Goal: Information Seeking & Learning: Learn about a topic

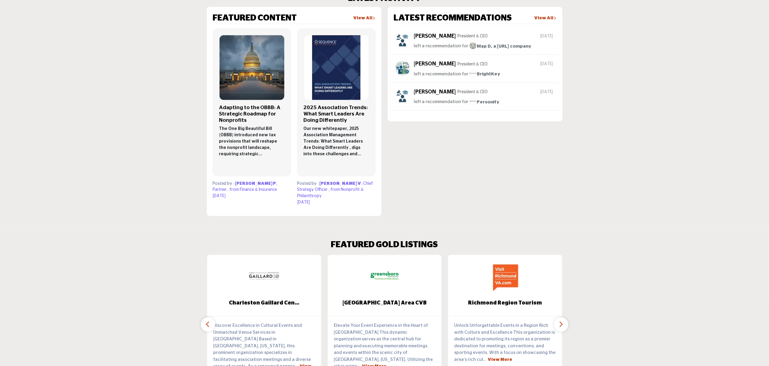
scroll to position [482, 0]
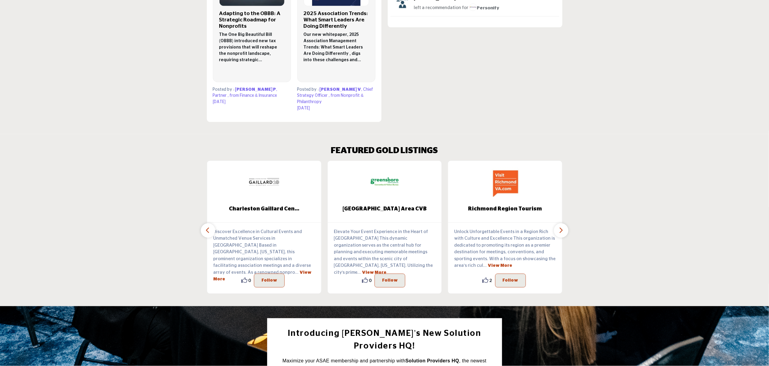
click at [560, 227] on icon "button" at bounding box center [560, 231] width 5 height 8
click at [558, 227] on icon "button" at bounding box center [560, 231] width 5 height 8
click at [558, 228] on button "button" at bounding box center [561, 230] width 14 height 14
click at [215, 229] on p "Discover Excellence in Cultural Events and Unmatched Venue Services in Charlest…" at bounding box center [264, 256] width 102 height 54
click at [210, 226] on button "button" at bounding box center [208, 230] width 14 height 14
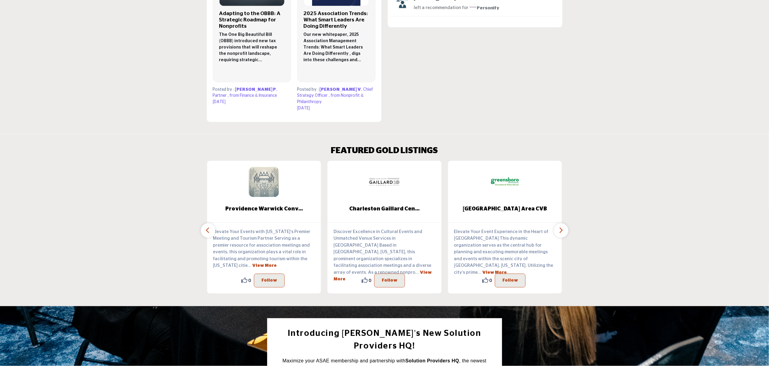
click at [210, 226] on button "button" at bounding box center [208, 230] width 14 height 14
click at [561, 227] on icon "button" at bounding box center [560, 231] width 5 height 8
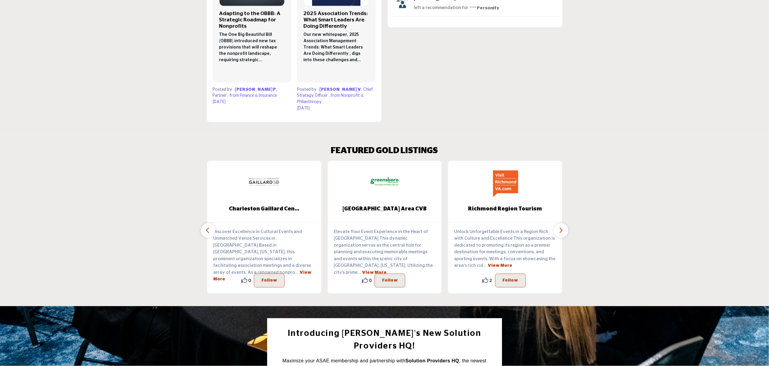
click at [561, 227] on icon "button" at bounding box center [560, 231] width 5 height 8
click at [563, 227] on icon "button" at bounding box center [560, 231] width 5 height 8
click at [202, 223] on button "button" at bounding box center [208, 230] width 14 height 14
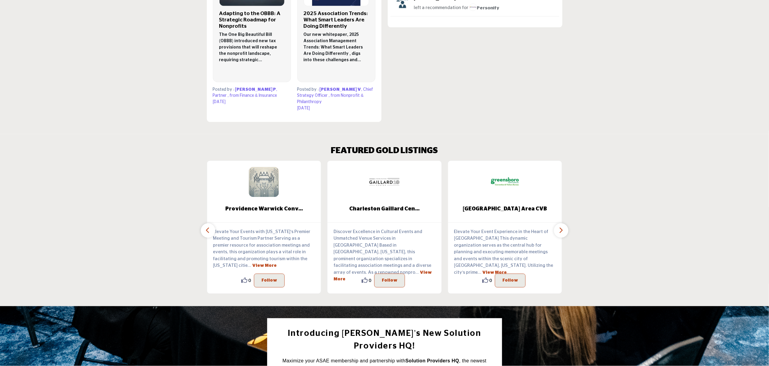
click at [202, 223] on button "button" at bounding box center [208, 230] width 14 height 14
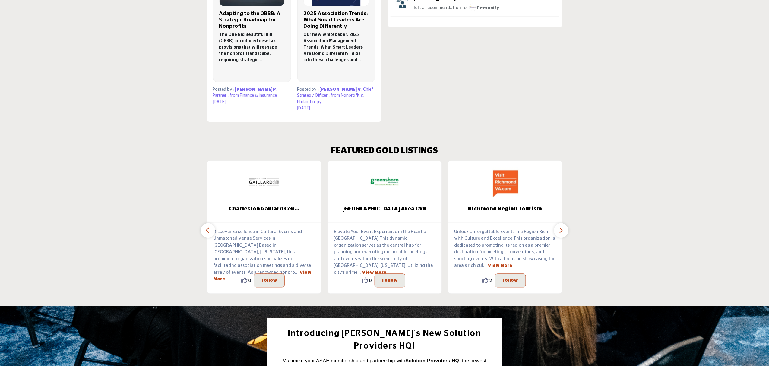
click at [556, 227] on button "button" at bounding box center [561, 230] width 14 height 14
click at [557, 225] on button "button" at bounding box center [561, 230] width 14 height 14
click at [593, 89] on section "LATEST ACTIVITY FEATURED CONTENT View All" at bounding box center [384, 11] width 769 height 246
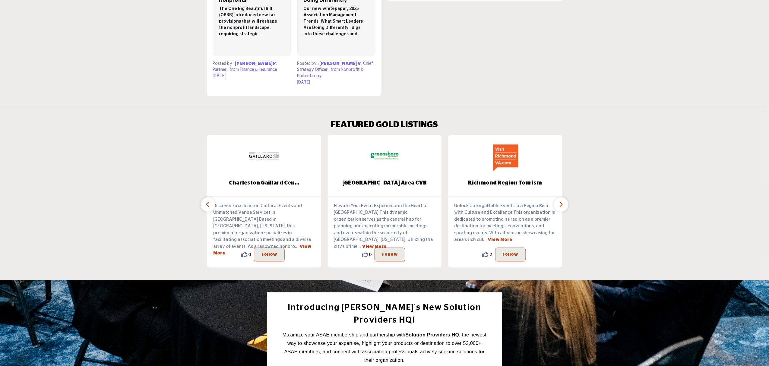
scroll to position [522, 0]
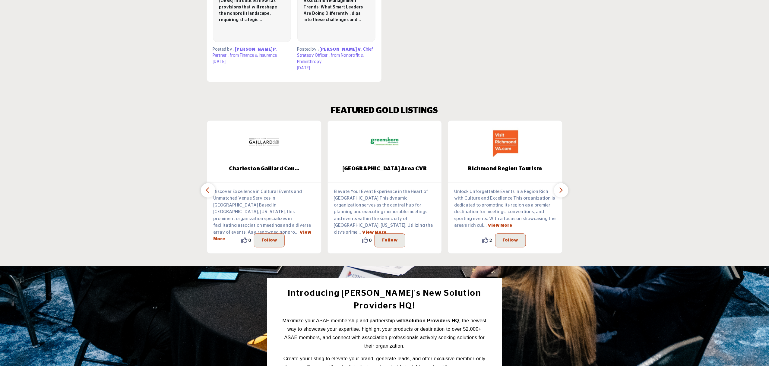
click at [207, 187] on icon "button" at bounding box center [208, 191] width 5 height 8
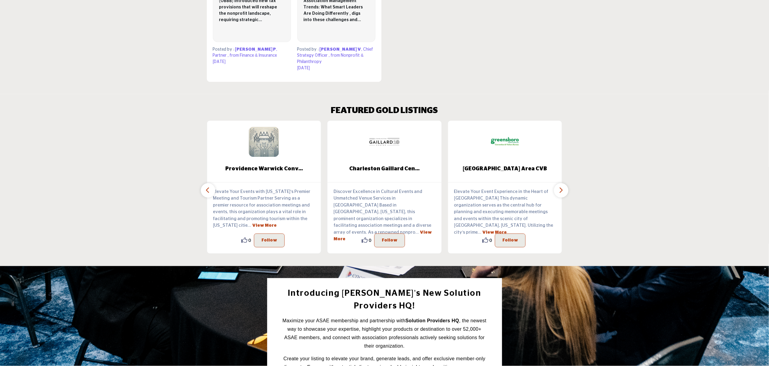
click at [207, 187] on icon "button" at bounding box center [208, 191] width 5 height 8
click at [557, 183] on button "button" at bounding box center [561, 190] width 14 height 14
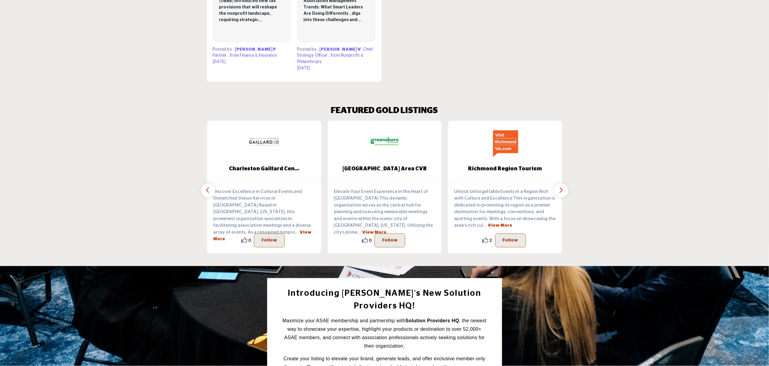
click at [557, 183] on button "button" at bounding box center [561, 190] width 14 height 14
click at [206, 187] on icon "button" at bounding box center [208, 191] width 5 height 8
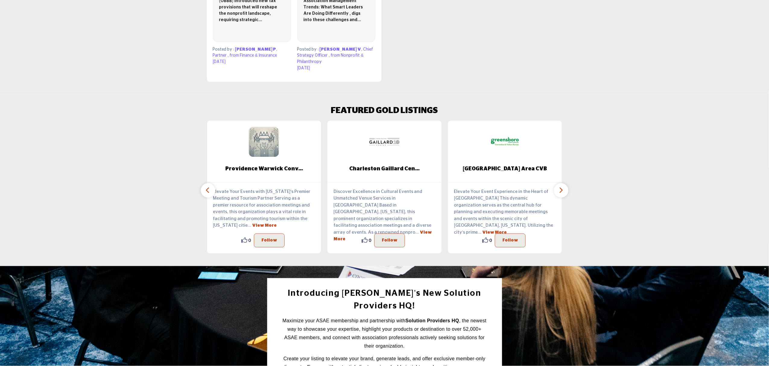
click at [206, 187] on icon "button" at bounding box center [208, 191] width 5 height 8
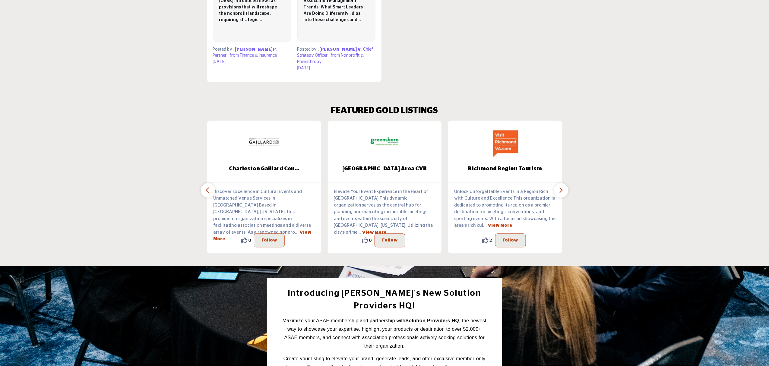
click at [561, 187] on icon "button" at bounding box center [560, 191] width 5 height 8
click at [563, 187] on icon "button" at bounding box center [560, 191] width 5 height 8
click at [206, 187] on icon "button" at bounding box center [208, 191] width 5 height 8
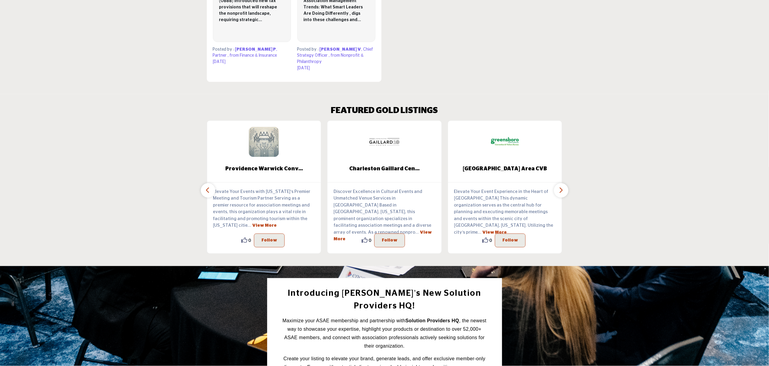
click at [206, 187] on icon "button" at bounding box center [208, 191] width 5 height 8
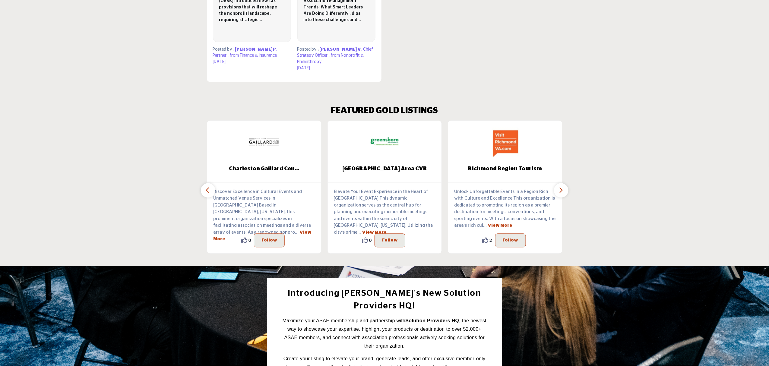
click at [558, 187] on icon "button" at bounding box center [560, 191] width 5 height 8
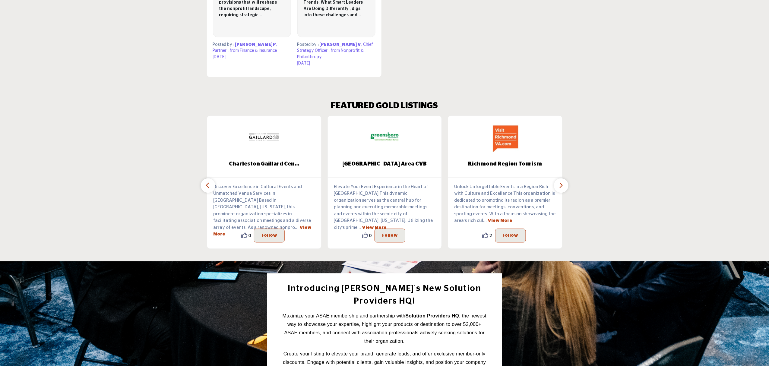
scroll to position [457, 0]
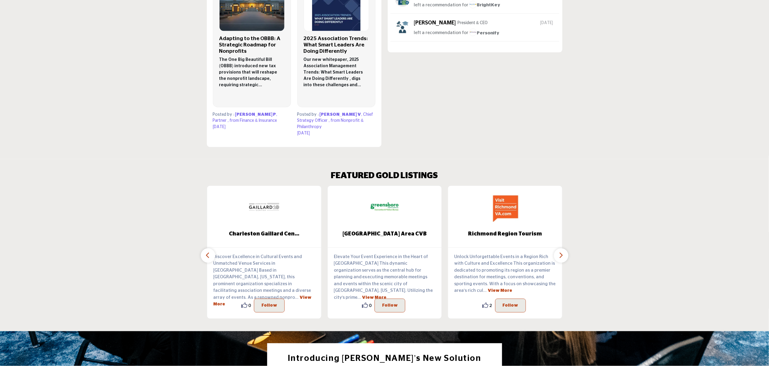
click at [558, 248] on div "Unlock Unforgettable Events in a Region Rich with Culture and Excellence This o…" at bounding box center [505, 283] width 114 height 71
click at [558, 252] on icon "button" at bounding box center [560, 256] width 5 height 8
click at [206, 253] on button "button" at bounding box center [208, 255] width 14 height 14
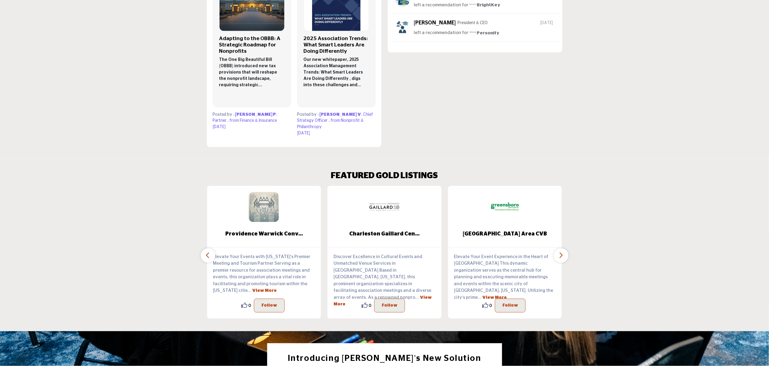
click at [206, 253] on button "button" at bounding box center [208, 255] width 14 height 14
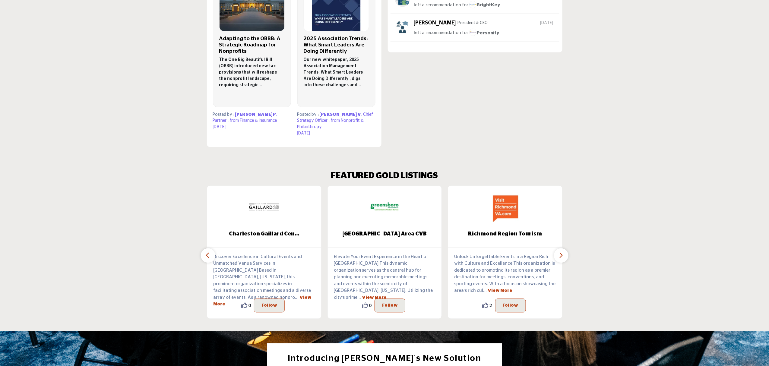
click at [562, 252] on icon "button" at bounding box center [560, 256] width 5 height 8
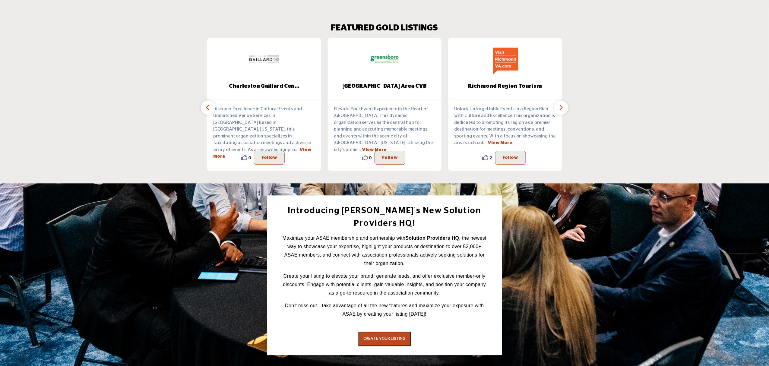
scroll to position [618, 0]
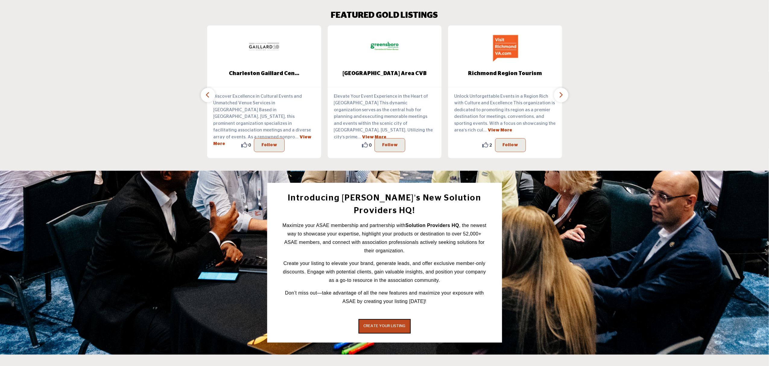
click at [564, 92] on button "button" at bounding box center [561, 95] width 14 height 14
click at [204, 90] on button "button" at bounding box center [208, 95] width 14 height 14
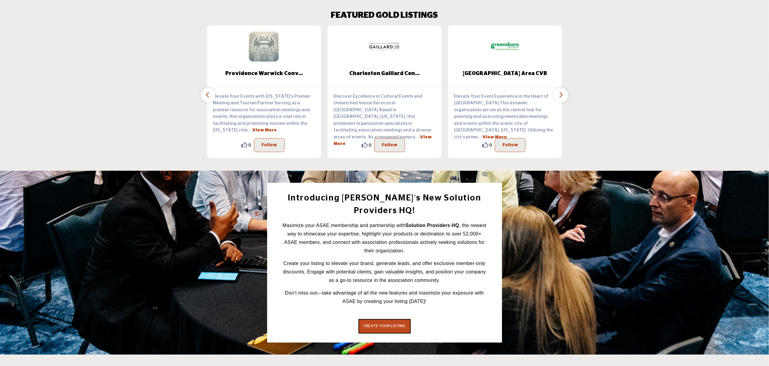
click at [559, 88] on button "button" at bounding box center [561, 95] width 14 height 14
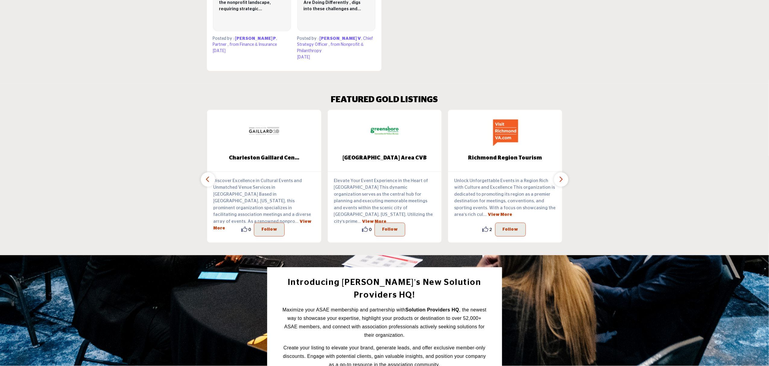
scroll to position [497, 0]
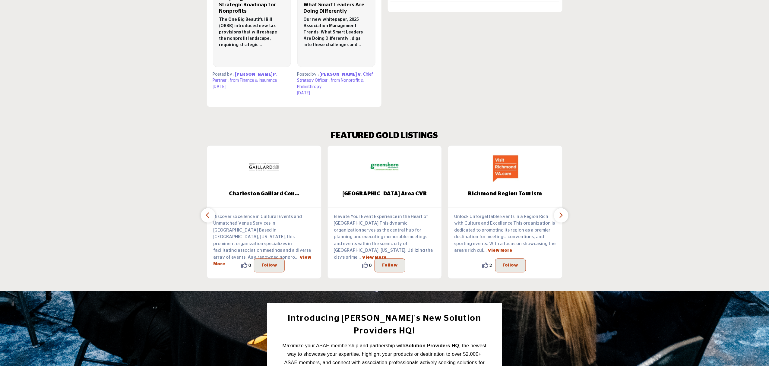
click at [212, 209] on button "button" at bounding box center [208, 215] width 14 height 14
click at [561, 212] on icon "button" at bounding box center [560, 216] width 5 height 8
click at [204, 208] on button "button" at bounding box center [208, 215] width 14 height 14
click at [369, 131] on h2 "FEATURED GOLD LISTINGS" at bounding box center [384, 136] width 107 height 10
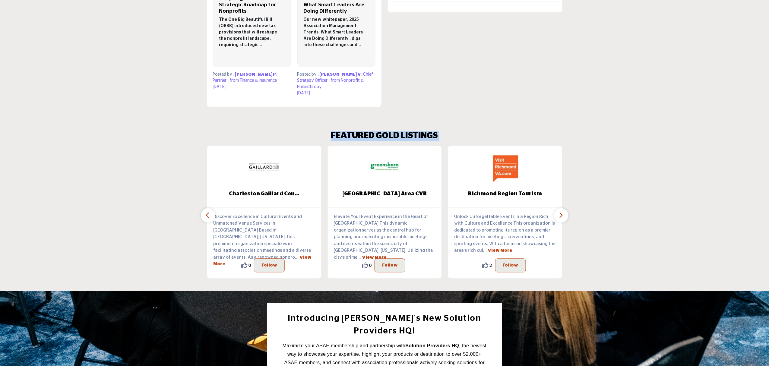
click at [369, 131] on h2 "FEATURED GOLD LISTINGS" at bounding box center [384, 136] width 107 height 10
copy div "FEATURED GOLD LISTINGS Providence Warwick Conv... Elevate Your Events with Rhod…"
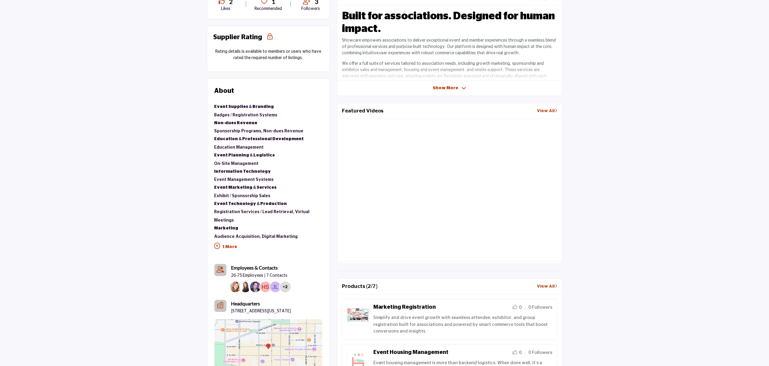
scroll to position [80, 0]
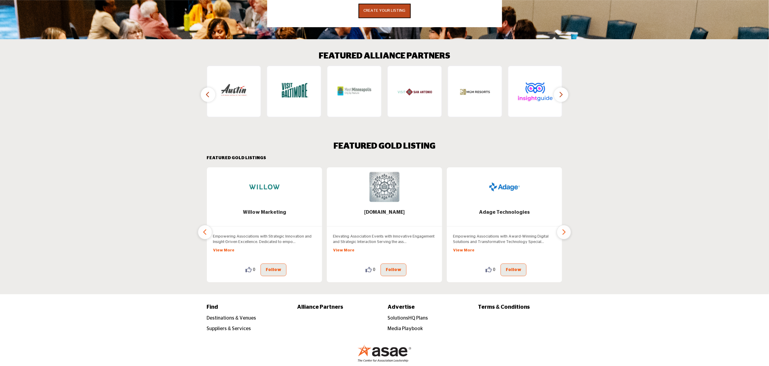
scroll to position [940, 0]
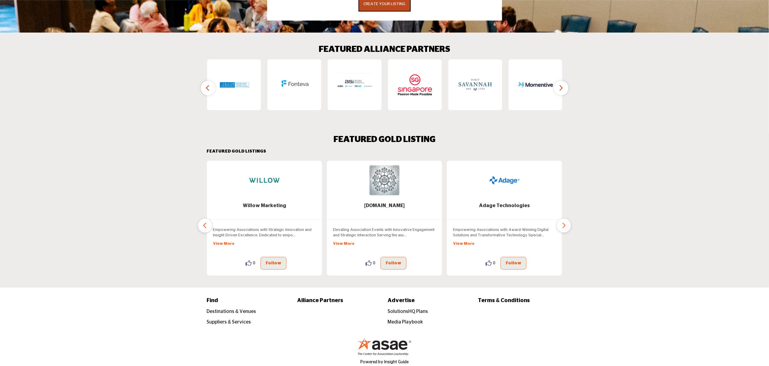
click at [566, 222] on icon "button" at bounding box center [563, 226] width 5 height 8
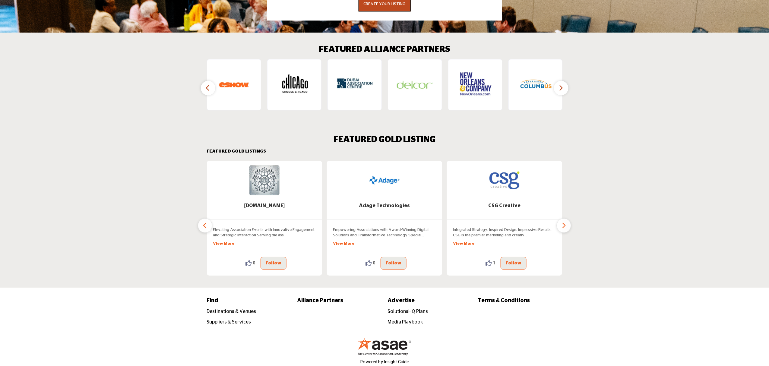
click at [566, 222] on icon "button" at bounding box center [563, 226] width 5 height 8
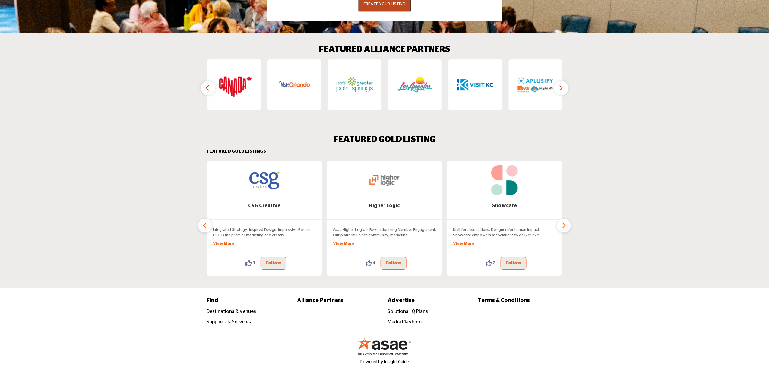
click at [562, 222] on icon "button" at bounding box center [563, 226] width 5 height 8
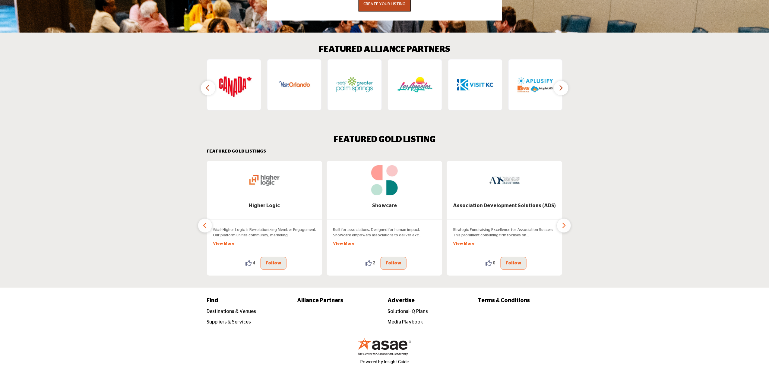
click at [562, 222] on icon "button" at bounding box center [563, 226] width 5 height 8
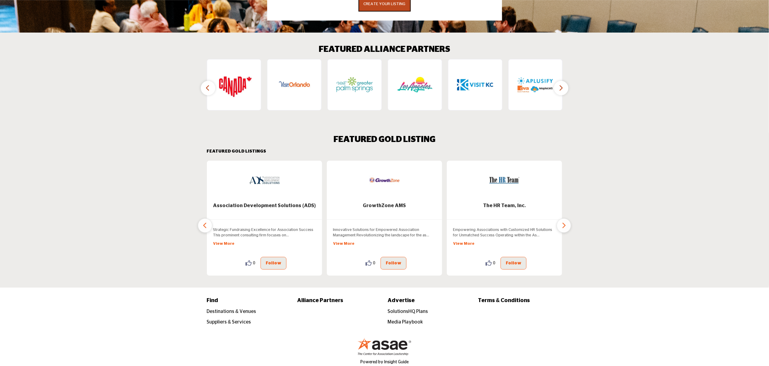
click at [562, 222] on icon "button" at bounding box center [563, 226] width 5 height 8
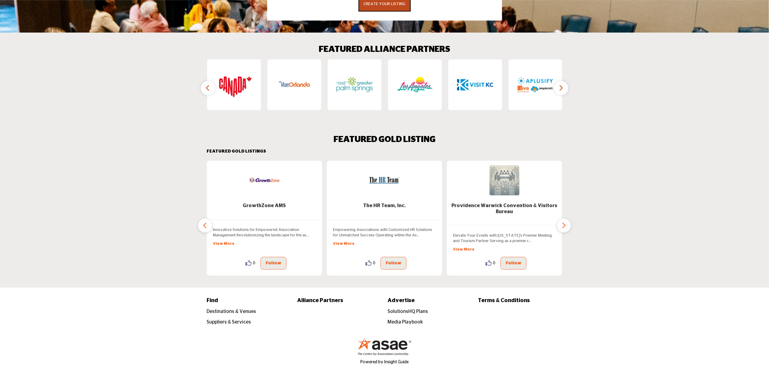
click at [562, 222] on icon "button" at bounding box center [563, 226] width 5 height 8
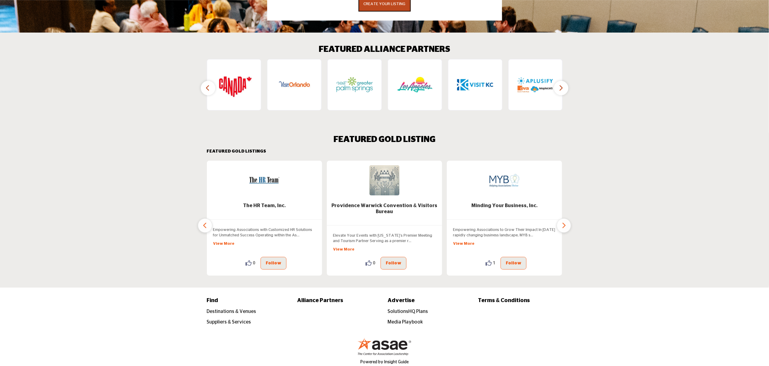
click at [562, 222] on icon "button" at bounding box center [563, 226] width 5 height 8
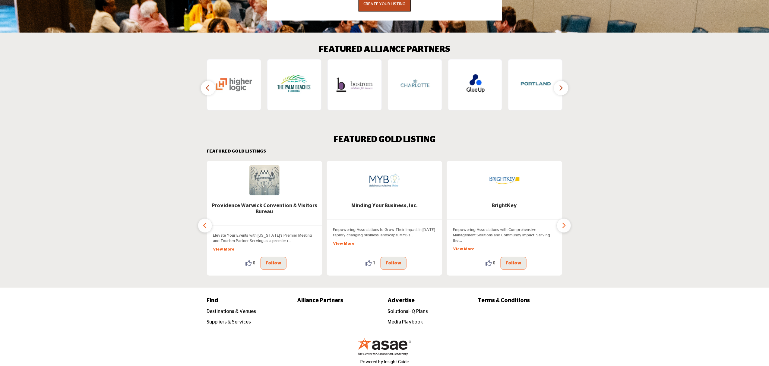
click at [562, 222] on icon "button" at bounding box center [563, 226] width 5 height 8
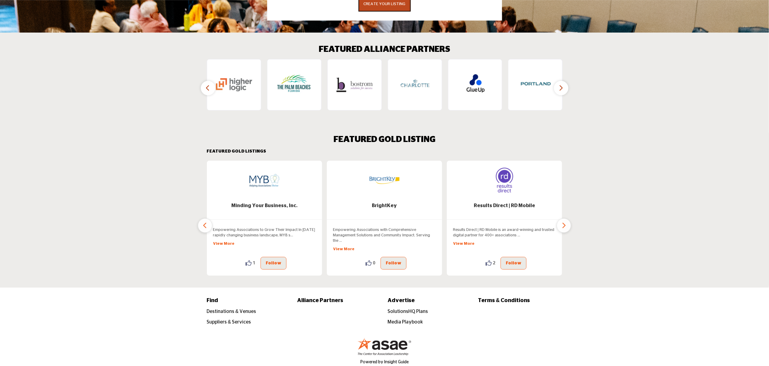
click at [562, 222] on icon "button" at bounding box center [563, 226] width 5 height 8
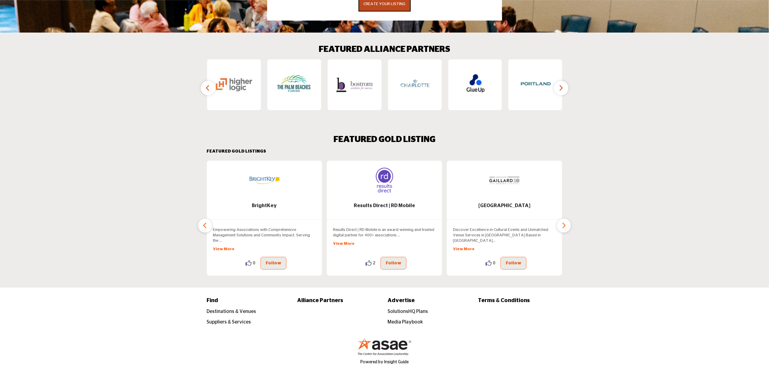
click at [562, 222] on icon "button" at bounding box center [563, 226] width 5 height 8
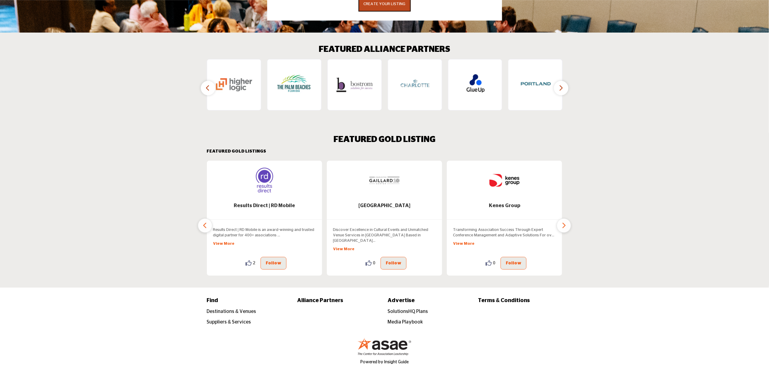
click at [562, 222] on icon "button" at bounding box center [563, 226] width 5 height 8
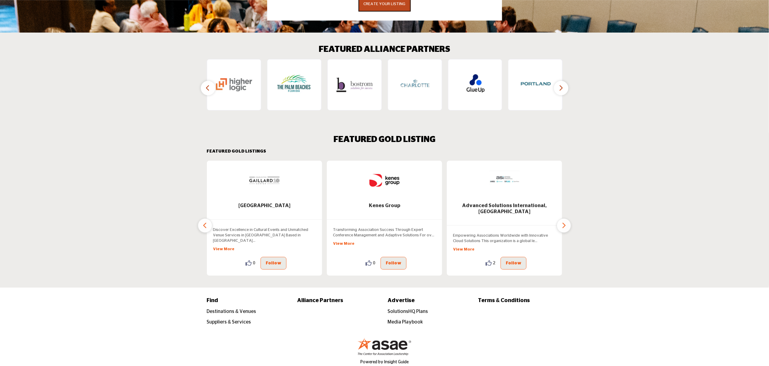
click at [562, 222] on icon "button" at bounding box center [563, 226] width 5 height 8
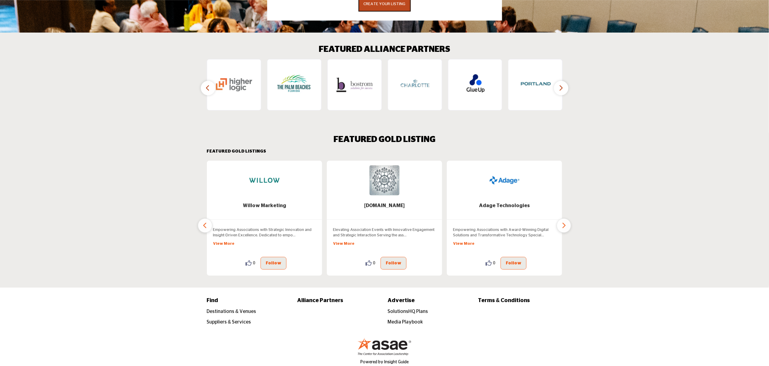
click at [562, 222] on icon "button" at bounding box center [563, 226] width 5 height 8
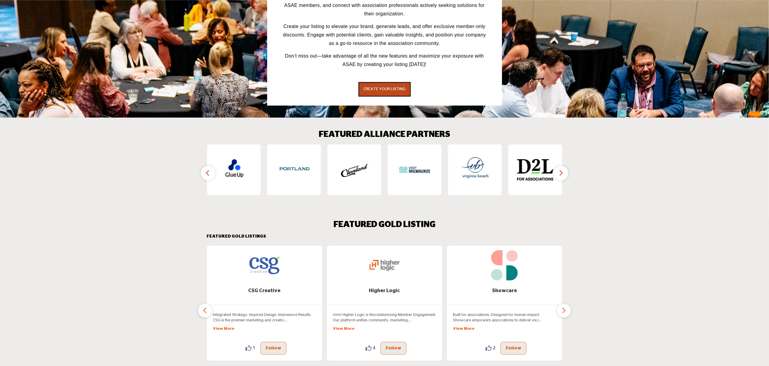
scroll to position [900, 0]
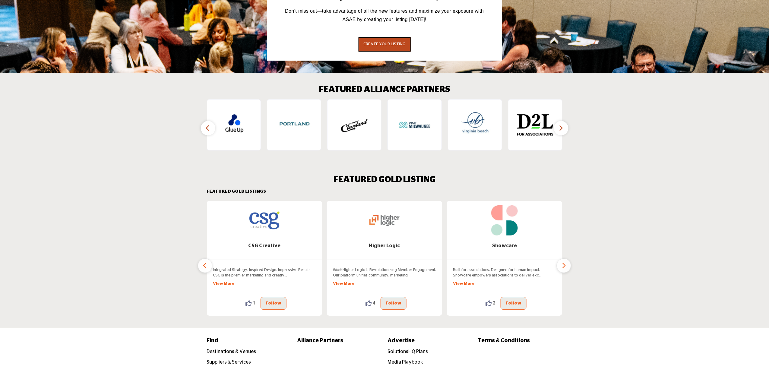
click at [564, 262] on icon "button" at bounding box center [563, 266] width 5 height 8
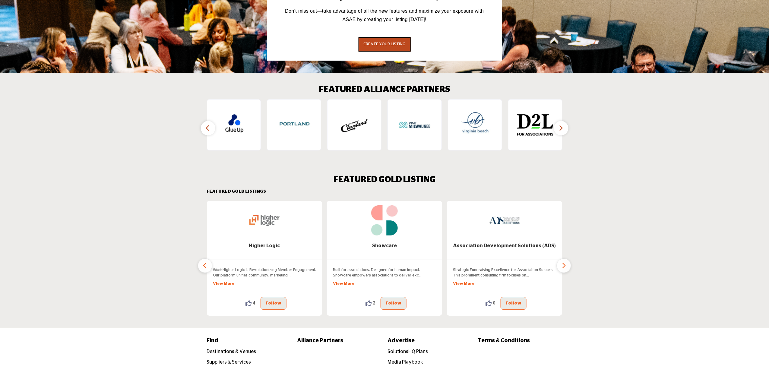
click at [564, 262] on icon "button" at bounding box center [563, 266] width 5 height 8
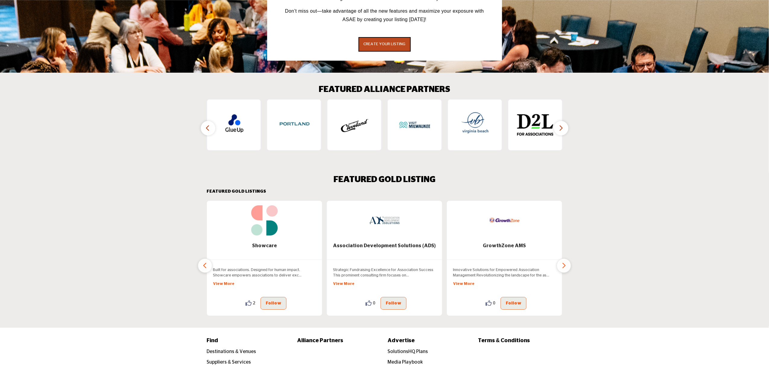
click at [564, 262] on icon "button" at bounding box center [563, 266] width 5 height 8
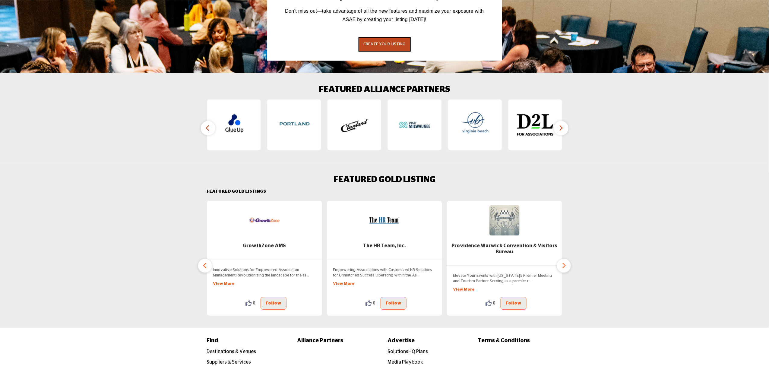
click at [564, 262] on icon "button" at bounding box center [563, 266] width 5 height 8
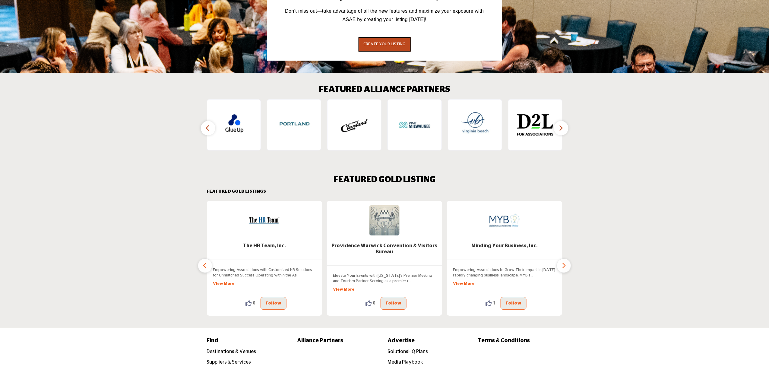
click at [564, 262] on icon "button" at bounding box center [563, 266] width 5 height 8
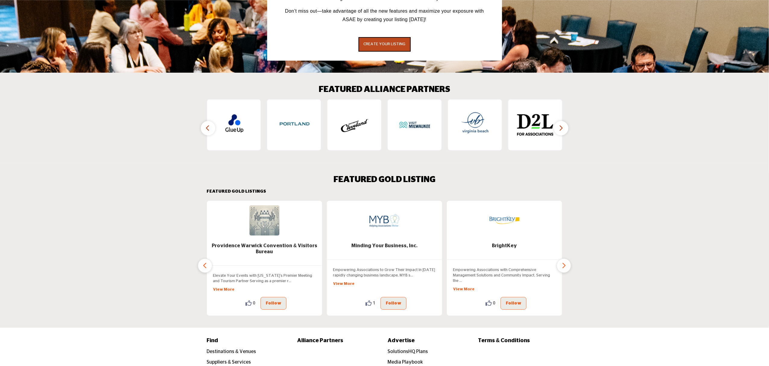
click at [564, 262] on icon "button" at bounding box center [563, 266] width 5 height 8
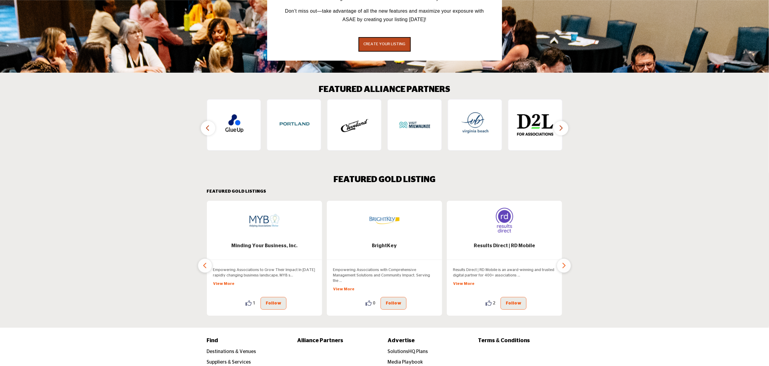
click at [564, 262] on icon "button" at bounding box center [563, 266] width 5 height 8
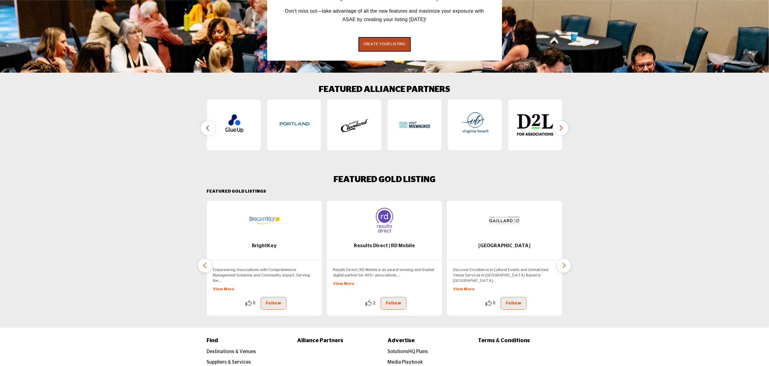
click at [564, 262] on icon "button" at bounding box center [563, 266] width 5 height 8
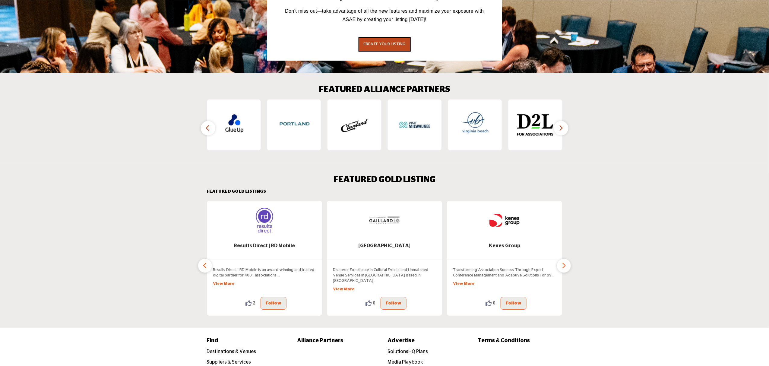
click at [564, 262] on icon "button" at bounding box center [563, 266] width 5 height 8
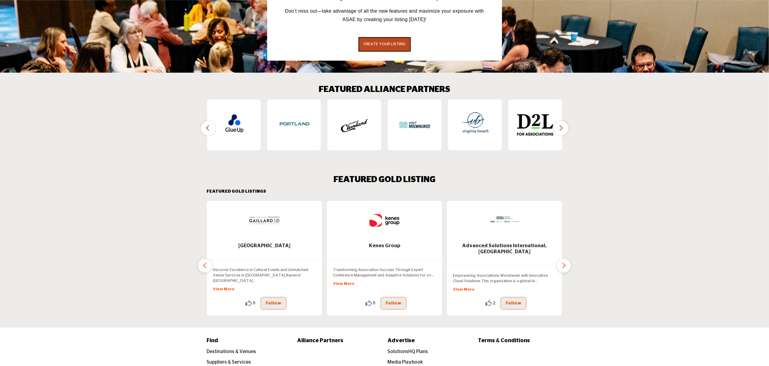
click at [564, 262] on icon "button" at bounding box center [563, 266] width 5 height 8
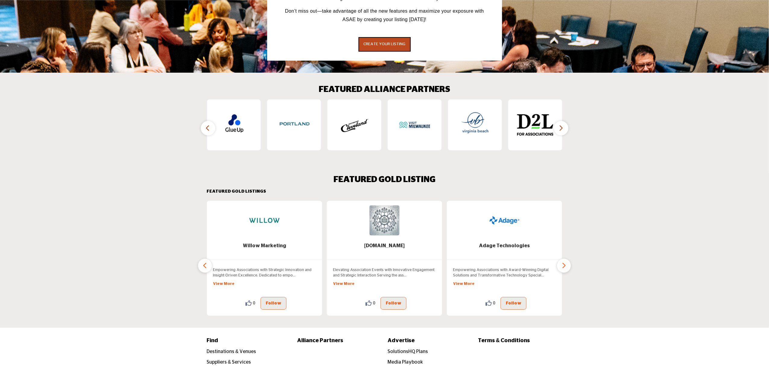
click at [564, 262] on icon "button" at bounding box center [563, 266] width 5 height 8
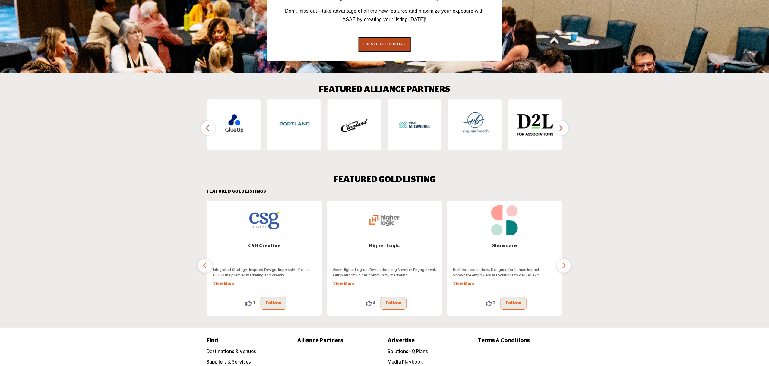
click at [564, 262] on icon "button" at bounding box center [563, 266] width 5 height 8
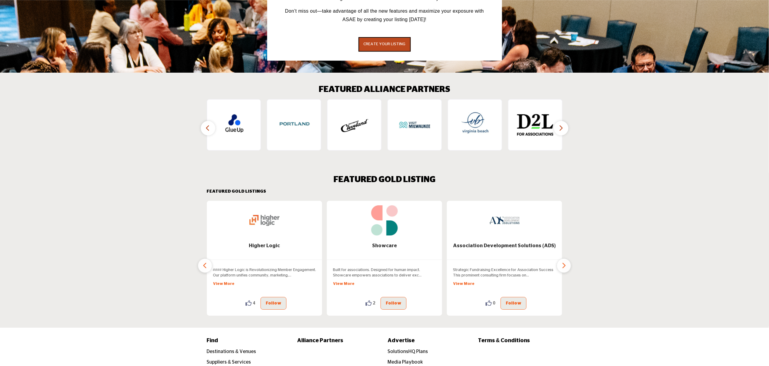
click at [564, 262] on icon "button" at bounding box center [563, 266] width 5 height 8
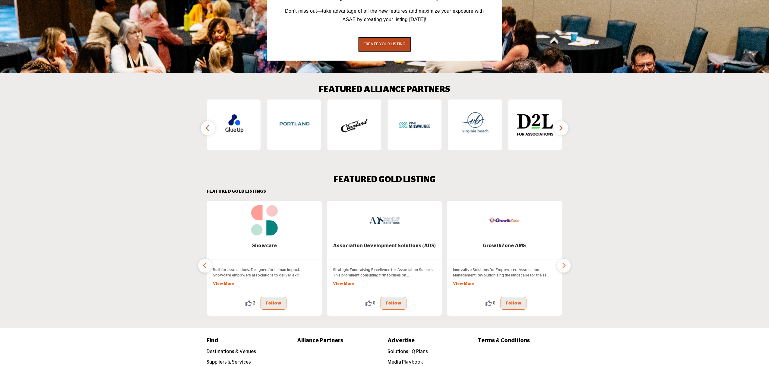
click at [564, 262] on icon "button" at bounding box center [563, 266] width 5 height 8
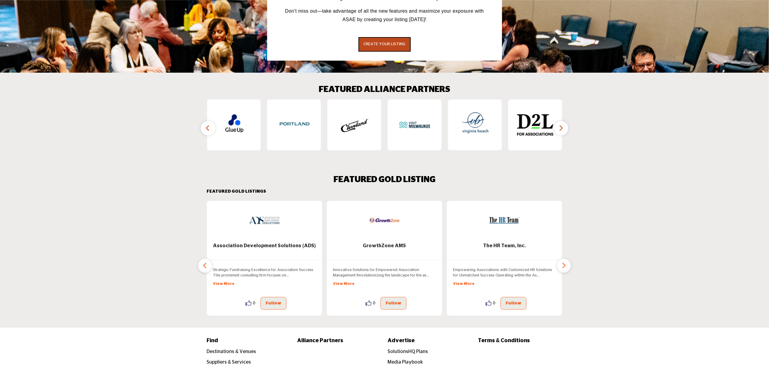
click at [564, 262] on icon "button" at bounding box center [563, 266] width 5 height 8
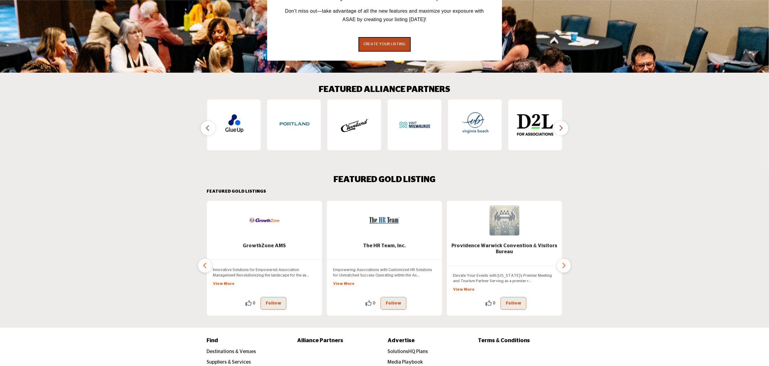
click at [564, 262] on icon "button" at bounding box center [563, 266] width 5 height 8
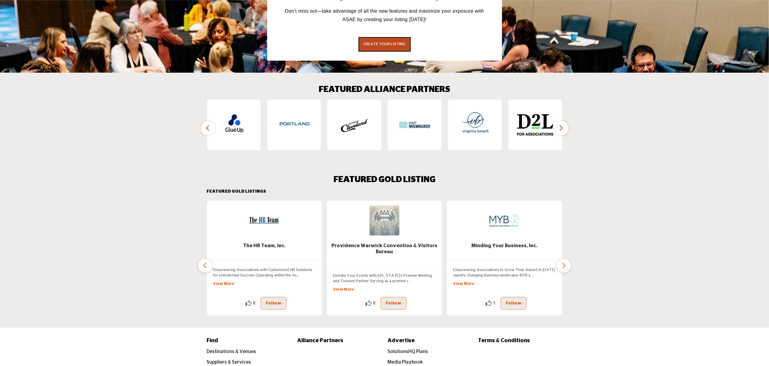
click at [564, 262] on icon "button" at bounding box center [563, 266] width 5 height 8
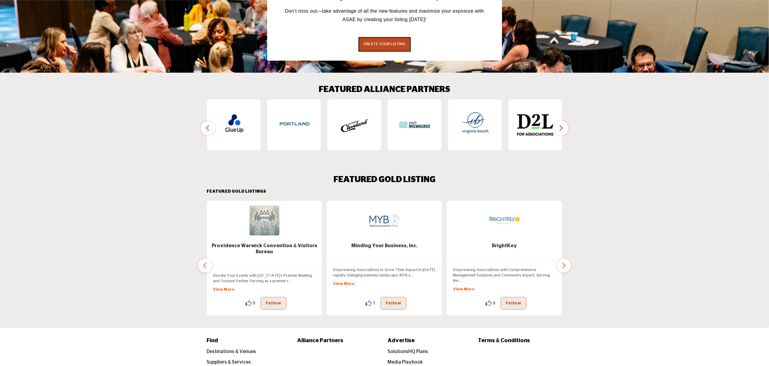
click at [564, 262] on icon "button" at bounding box center [563, 266] width 5 height 8
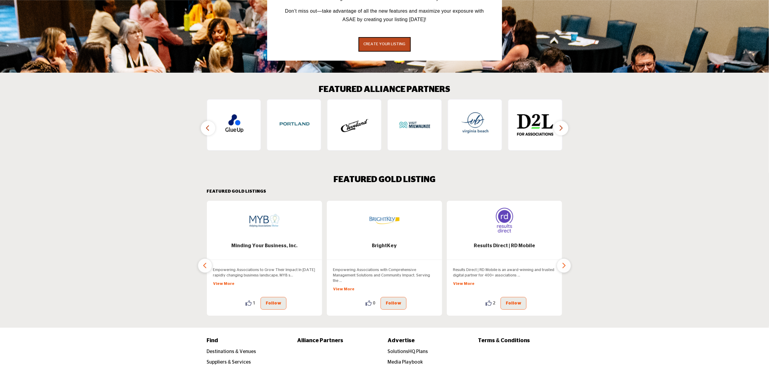
click at [207, 262] on icon "button" at bounding box center [205, 266] width 5 height 8
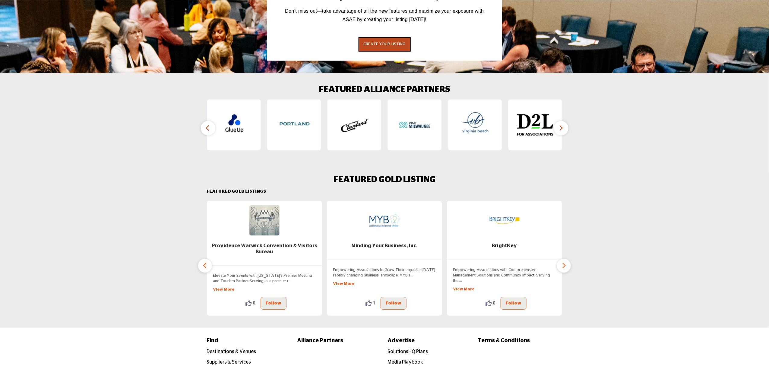
click at [207, 262] on icon "button" at bounding box center [205, 266] width 5 height 8
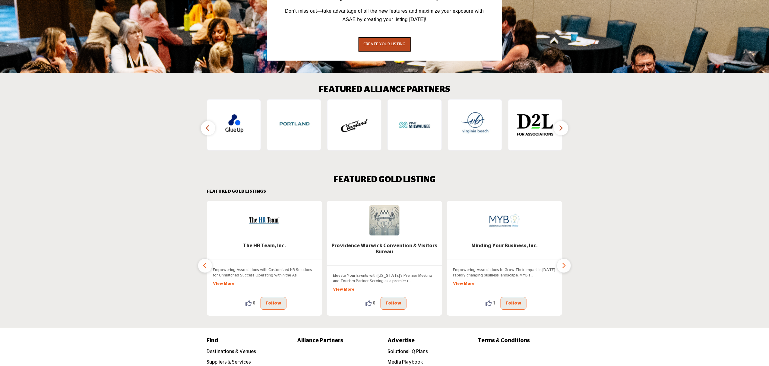
click at [207, 262] on icon "button" at bounding box center [205, 266] width 5 height 8
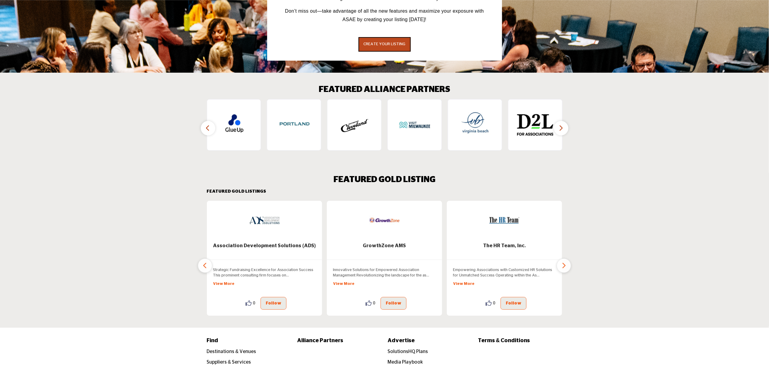
click at [207, 262] on icon "button" at bounding box center [205, 266] width 5 height 8
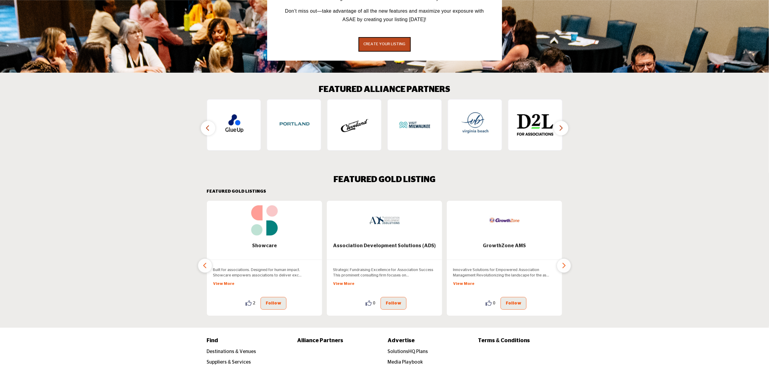
click at [207, 262] on icon "button" at bounding box center [205, 266] width 5 height 8
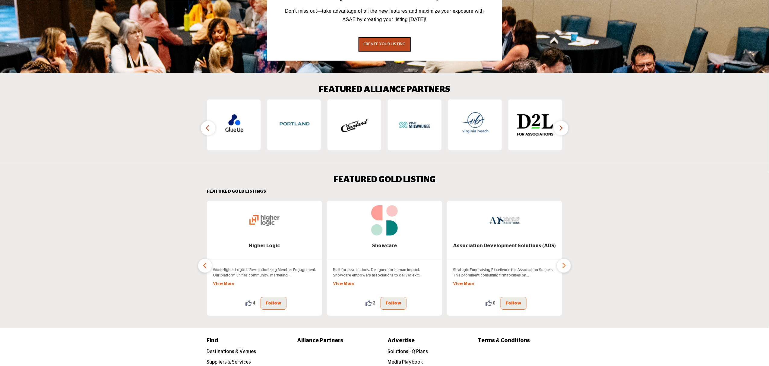
click at [207, 262] on icon "button" at bounding box center [205, 266] width 5 height 8
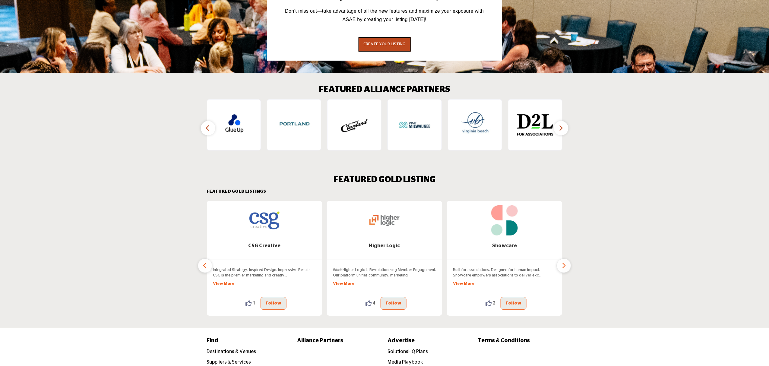
click at [207, 262] on icon "button" at bounding box center [205, 266] width 5 height 8
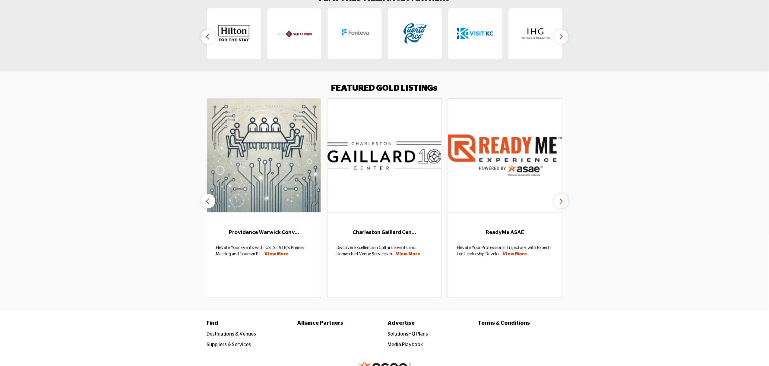
scroll to position [977, 0]
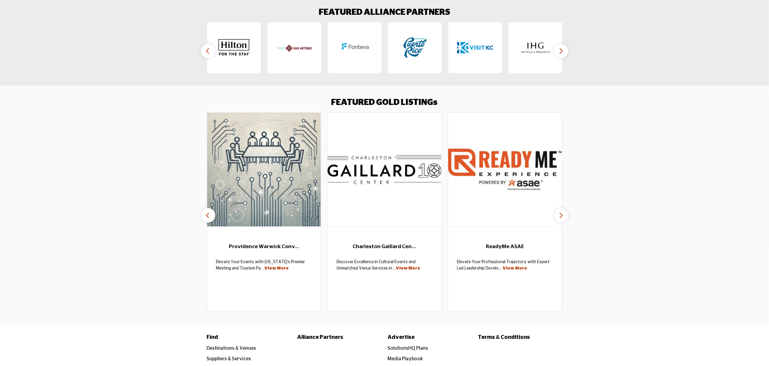
click at [563, 212] on icon "button" at bounding box center [560, 216] width 5 height 8
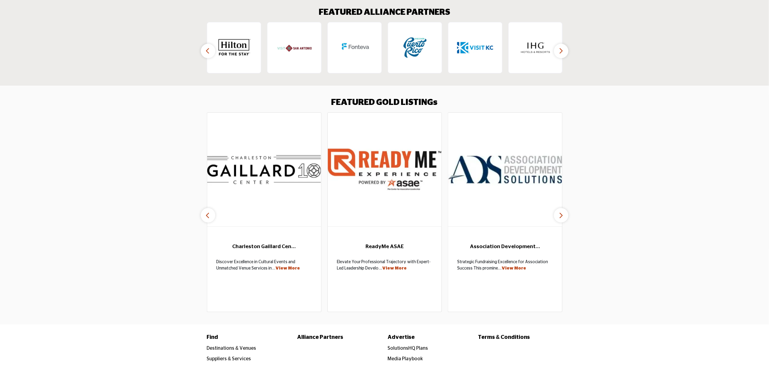
click at [563, 212] on icon "button" at bounding box center [560, 216] width 5 height 8
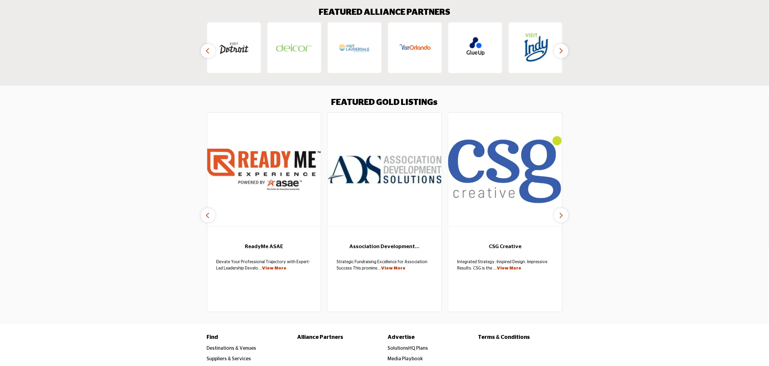
click at [563, 212] on icon "button" at bounding box center [560, 216] width 5 height 8
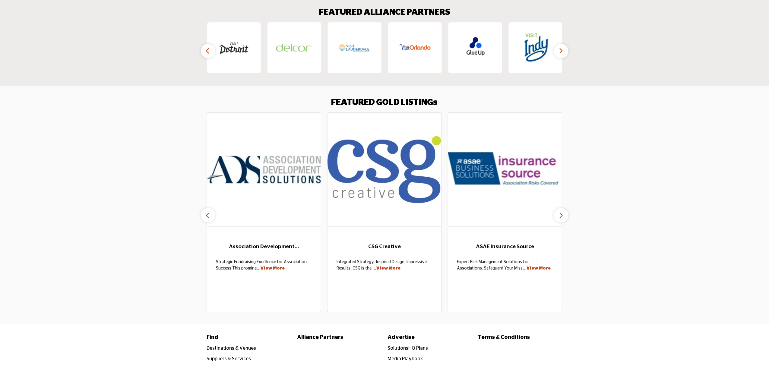
click at [563, 212] on icon "button" at bounding box center [560, 216] width 5 height 8
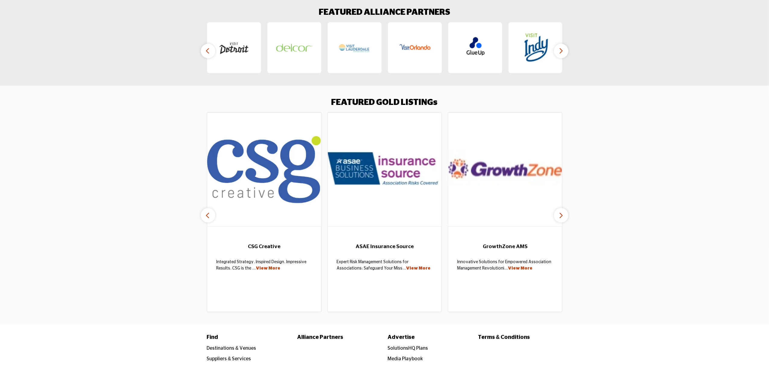
click at [563, 212] on icon "button" at bounding box center [560, 216] width 5 height 8
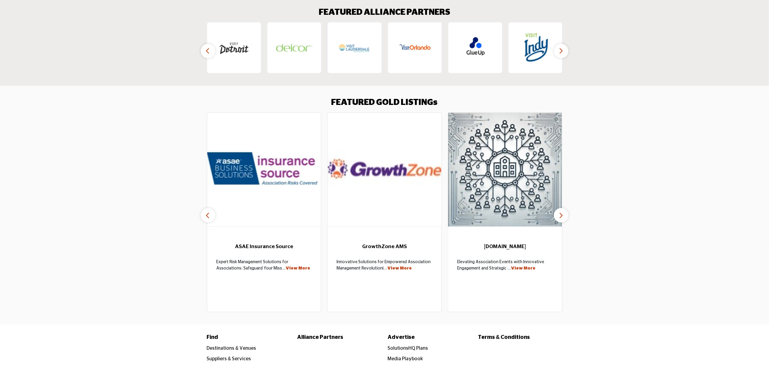
click at [563, 212] on icon "button" at bounding box center [560, 216] width 5 height 8
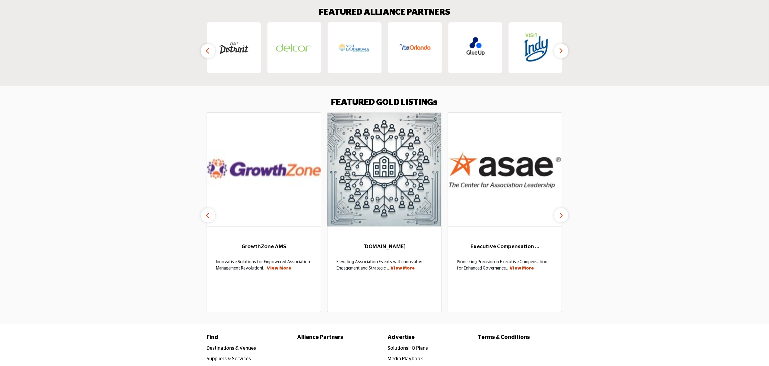
click at [563, 212] on icon "button" at bounding box center [560, 216] width 5 height 8
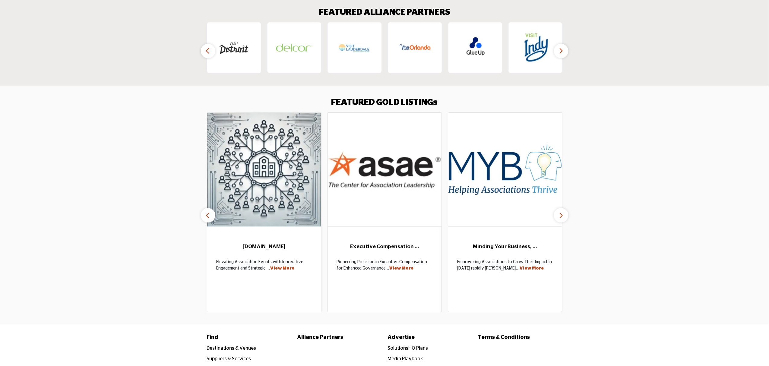
click at [563, 212] on icon "button" at bounding box center [560, 216] width 5 height 8
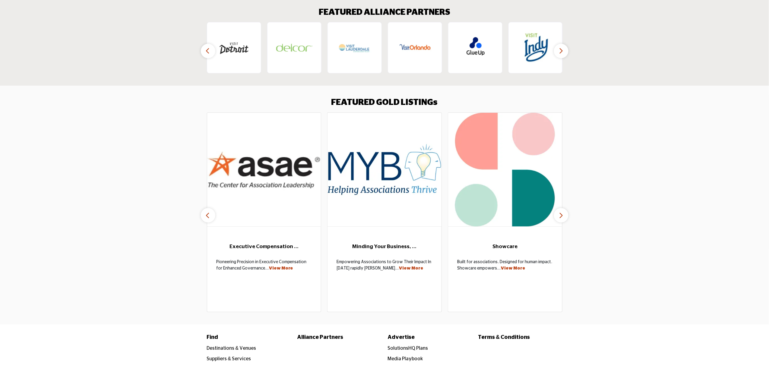
click at [563, 212] on icon "button" at bounding box center [560, 216] width 5 height 8
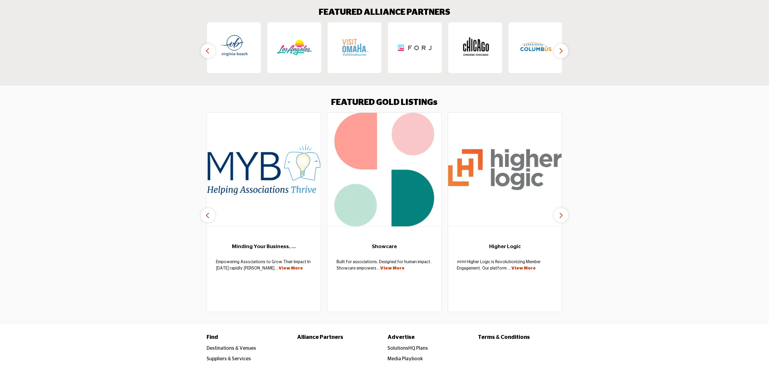
click at [563, 212] on icon "button" at bounding box center [560, 216] width 5 height 8
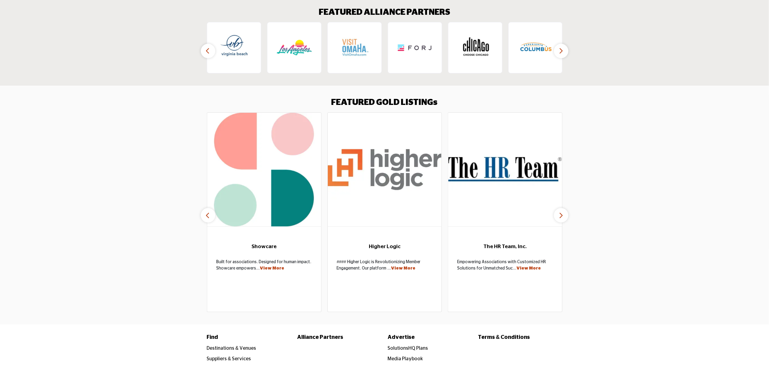
click at [563, 212] on icon "button" at bounding box center [560, 216] width 5 height 8
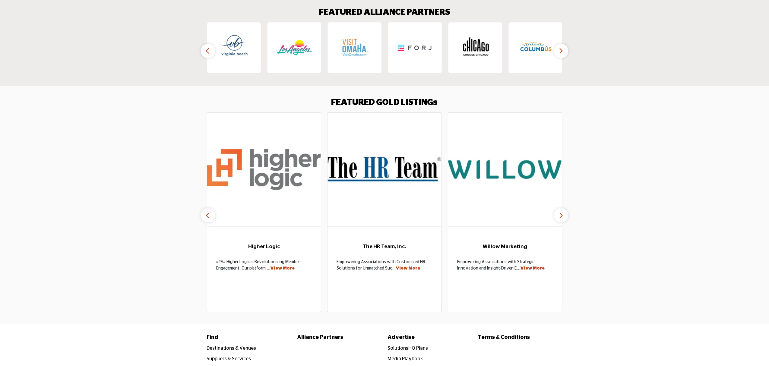
click at [563, 212] on icon "button" at bounding box center [560, 216] width 5 height 8
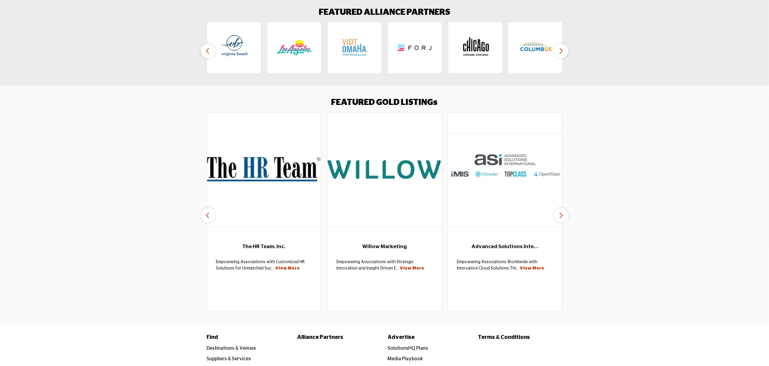
click at [563, 212] on icon "button" at bounding box center [560, 216] width 5 height 8
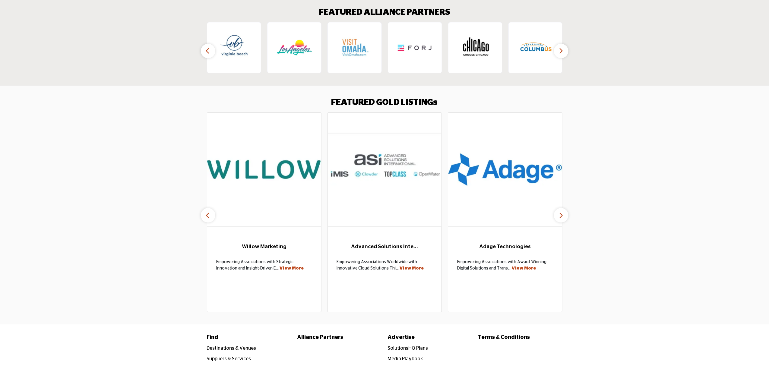
click at [563, 212] on icon "button" at bounding box center [560, 216] width 5 height 8
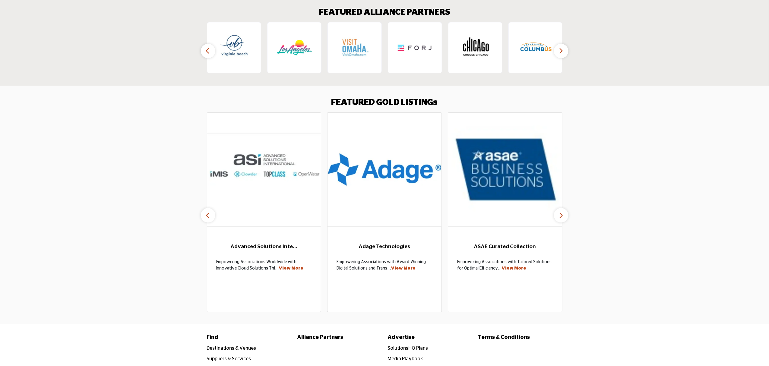
click at [563, 212] on icon "button" at bounding box center [560, 216] width 5 height 8
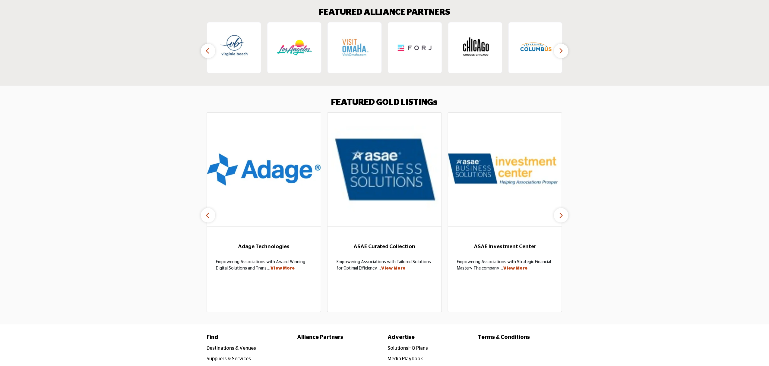
click at [563, 212] on icon "button" at bounding box center [560, 216] width 5 height 8
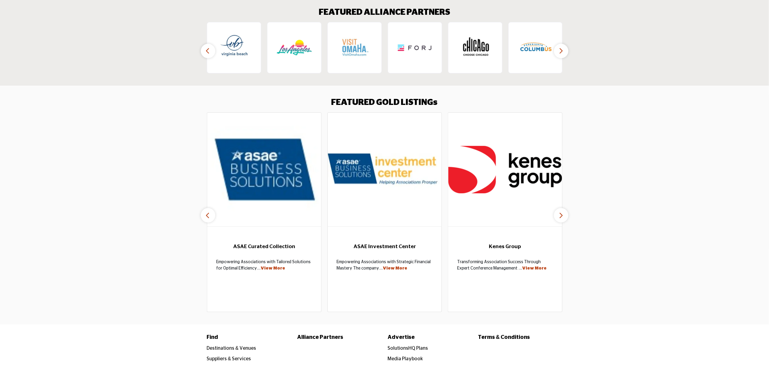
click at [563, 212] on icon "button" at bounding box center [560, 216] width 5 height 8
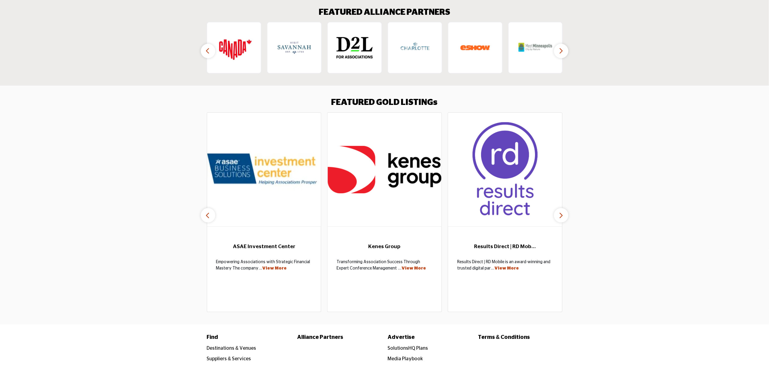
click at [563, 212] on icon "button" at bounding box center [560, 216] width 5 height 8
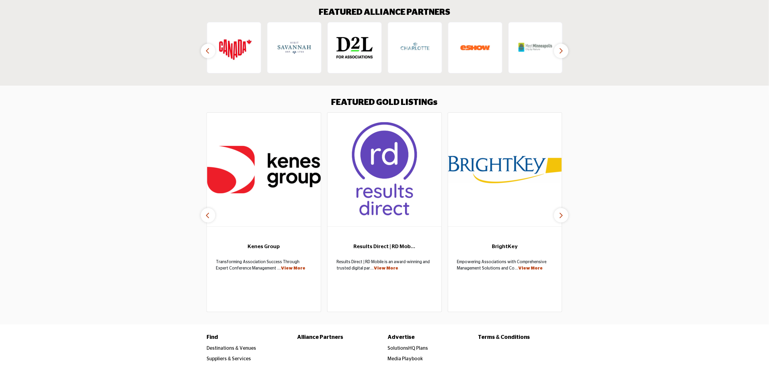
click at [563, 212] on icon "button" at bounding box center [560, 216] width 5 height 8
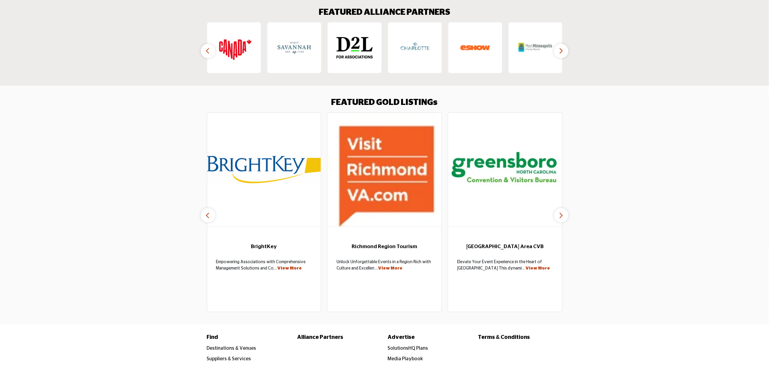
click at [563, 212] on icon "button" at bounding box center [560, 216] width 5 height 8
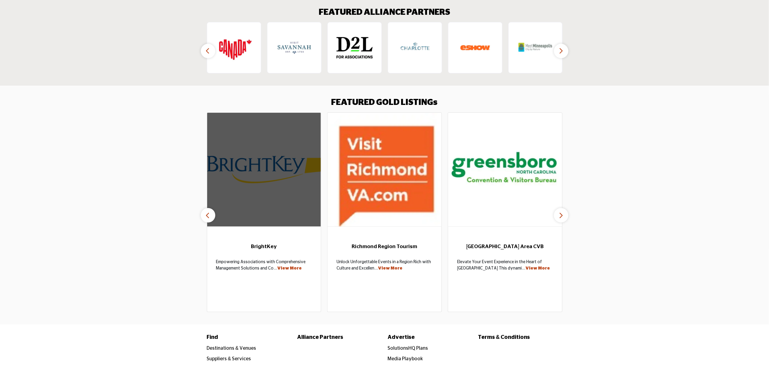
click at [216, 197] on img at bounding box center [264, 170] width 114 height 114
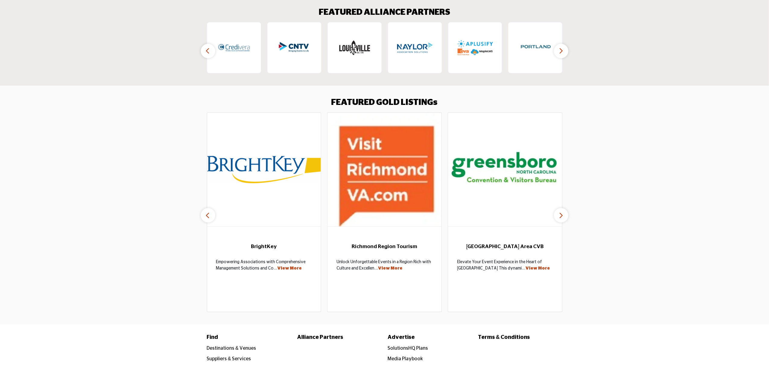
click at [208, 212] on icon "button" at bounding box center [208, 216] width 5 height 8
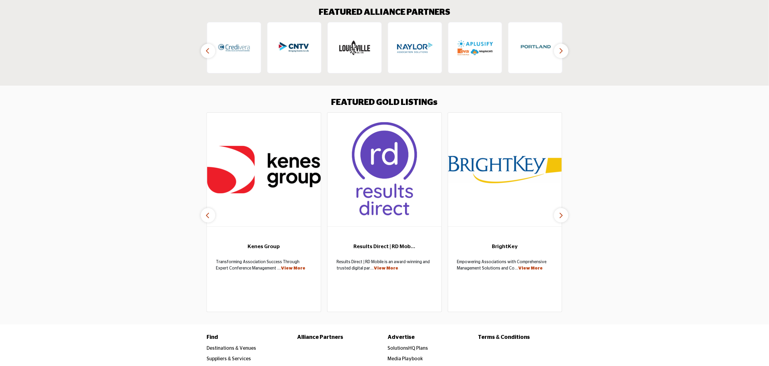
click at [208, 212] on icon "button" at bounding box center [208, 216] width 5 height 8
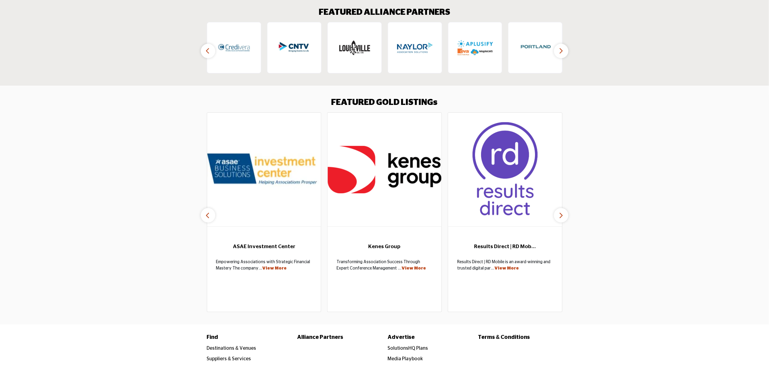
click at [208, 212] on icon "button" at bounding box center [208, 216] width 5 height 8
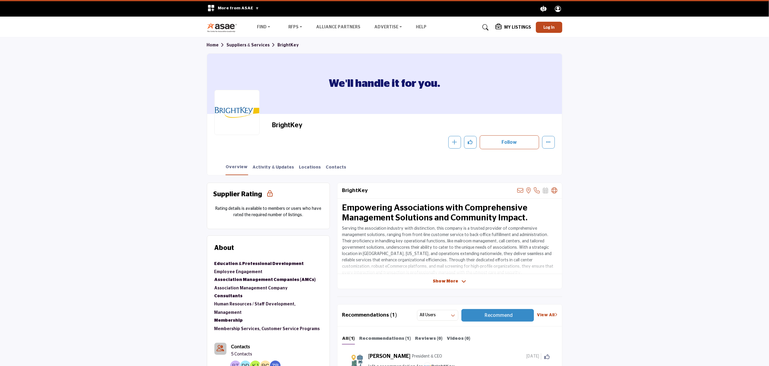
click at [212, 43] on link "Home" at bounding box center [217, 45] width 20 height 4
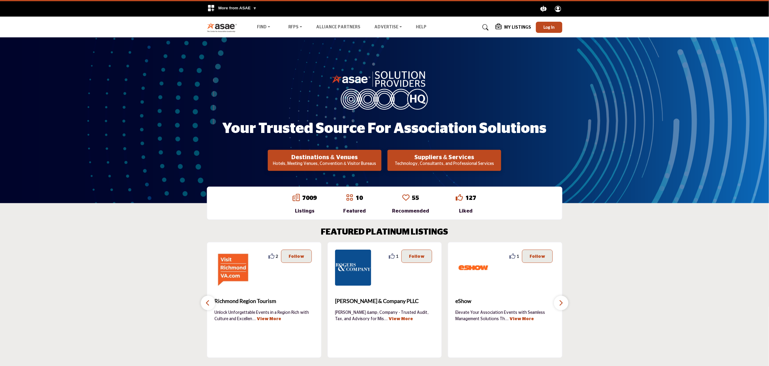
click at [655, 255] on section "FEATURED PLATINUM LISTINGS 0 0 Follow Following Greensboro Area CVB ... View Mo…" at bounding box center [384, 292] width 769 height 155
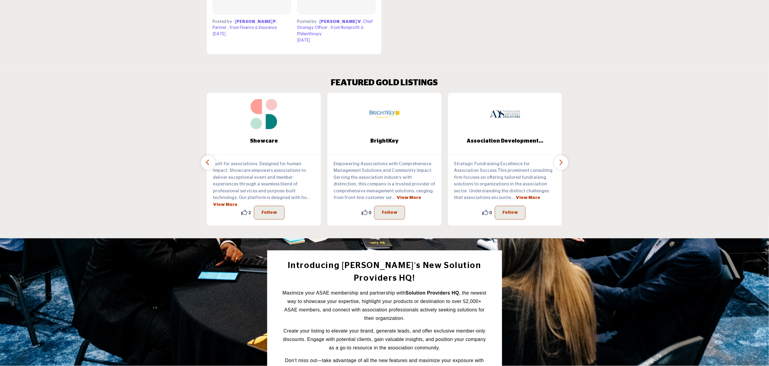
scroll to position [442, 0]
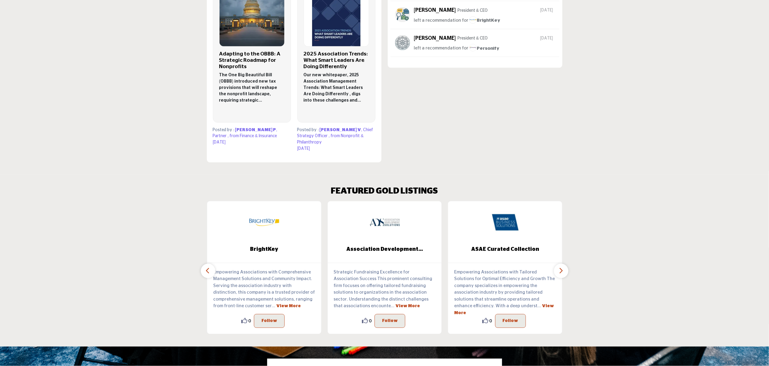
click at [555, 264] on button "button" at bounding box center [561, 271] width 14 height 14
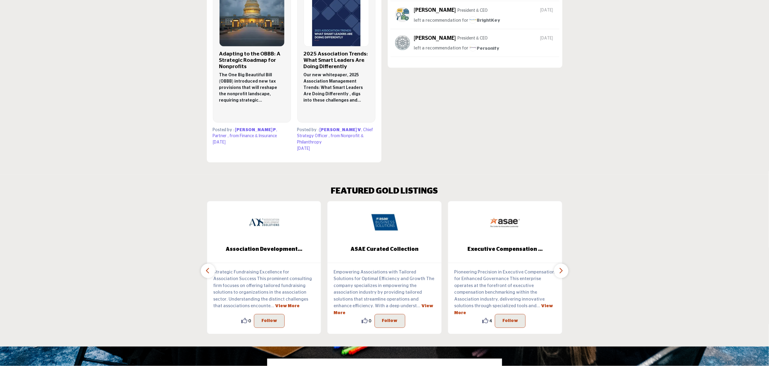
click at [555, 264] on button "button" at bounding box center [561, 271] width 14 height 14
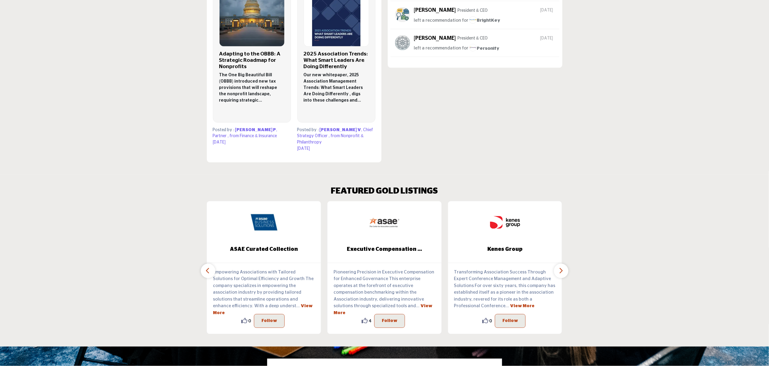
click at [555, 264] on button "button" at bounding box center [561, 271] width 14 height 14
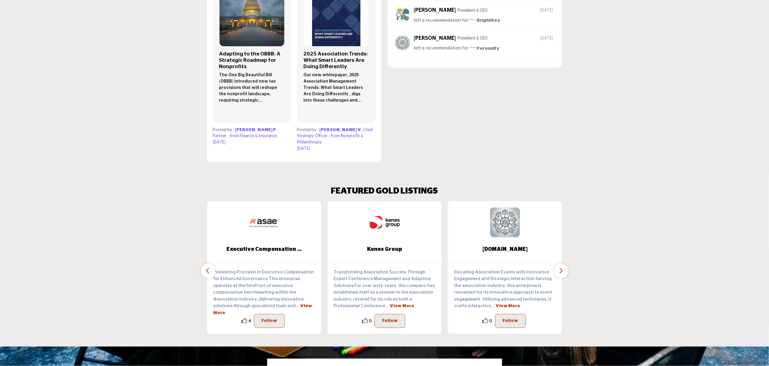
click at [555, 264] on button "button" at bounding box center [561, 271] width 14 height 14
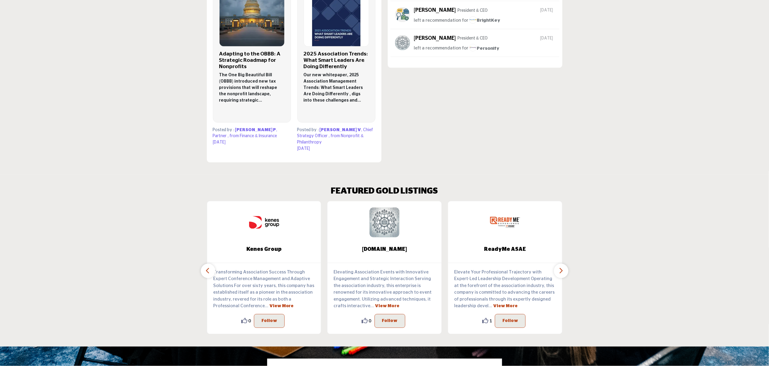
click at [555, 264] on button "button" at bounding box center [561, 271] width 14 height 14
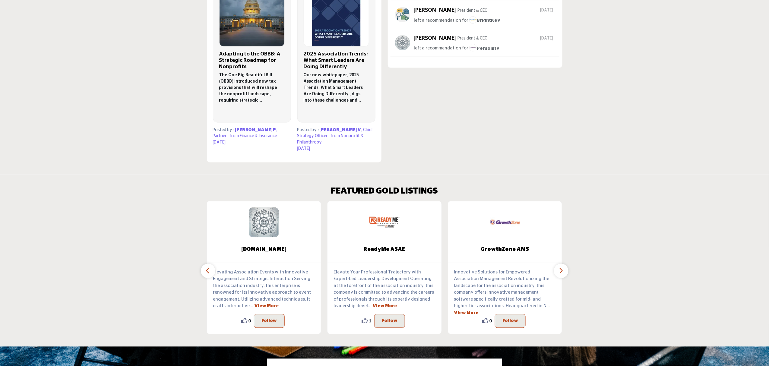
click at [555, 264] on button "button" at bounding box center [561, 271] width 14 height 14
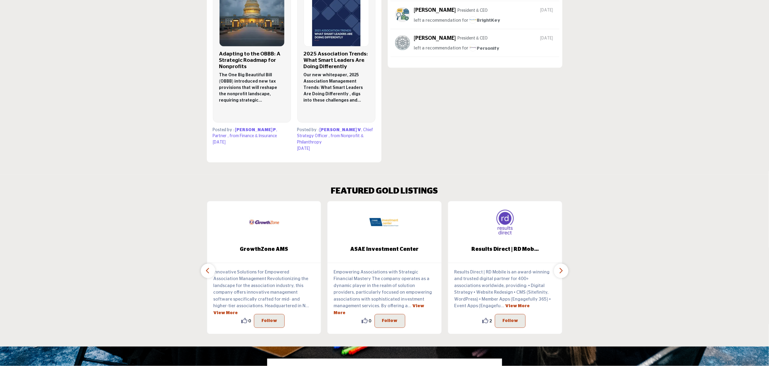
click at [555, 264] on button "button" at bounding box center [561, 271] width 14 height 14
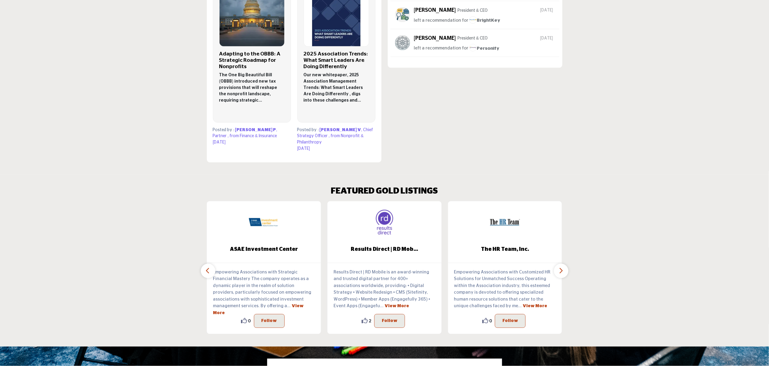
click at [555, 264] on button "button" at bounding box center [561, 271] width 14 height 14
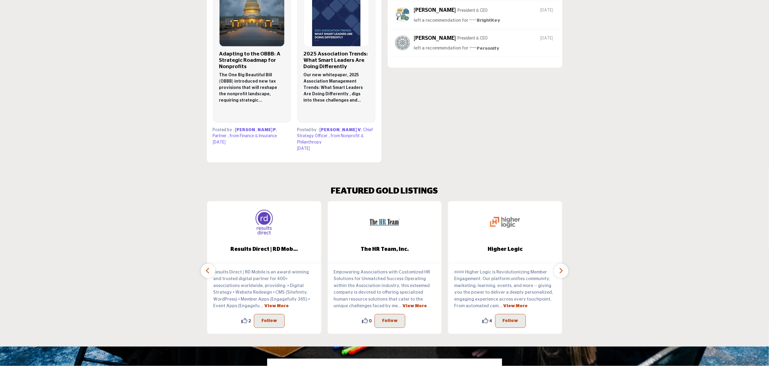
click at [555, 264] on button "button" at bounding box center [561, 271] width 14 height 14
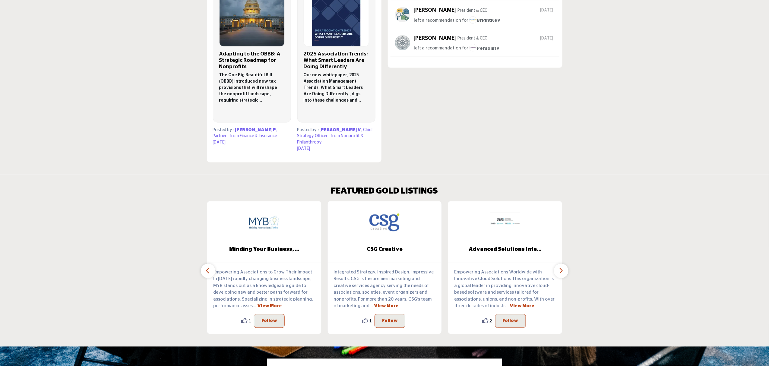
click at [555, 264] on button "button" at bounding box center [561, 271] width 14 height 14
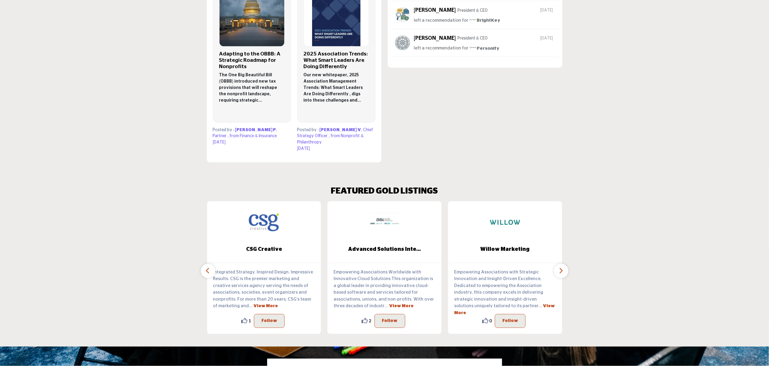
click at [555, 264] on button "button" at bounding box center [561, 271] width 14 height 14
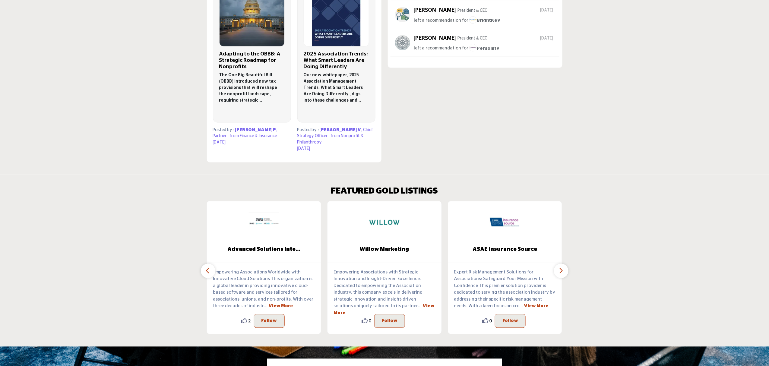
click at [555, 264] on button "button" at bounding box center [561, 271] width 14 height 14
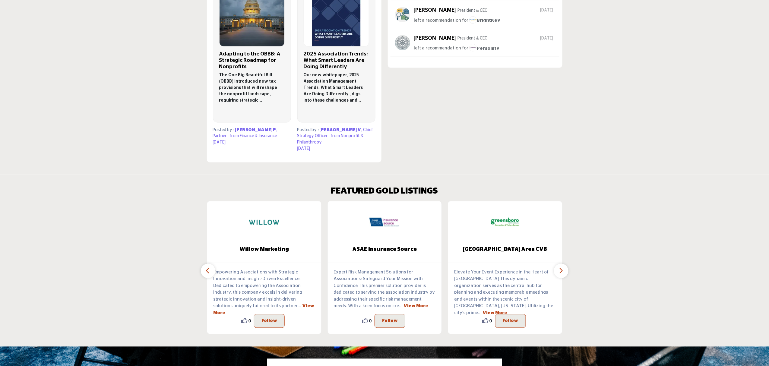
click at [555, 264] on button "button" at bounding box center [561, 271] width 14 height 14
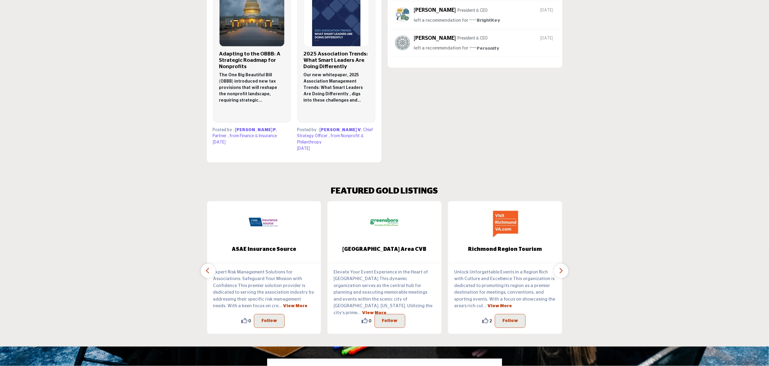
click at [555, 264] on button "button" at bounding box center [561, 271] width 14 height 14
click at [205, 265] on button "button" at bounding box center [208, 271] width 14 height 14
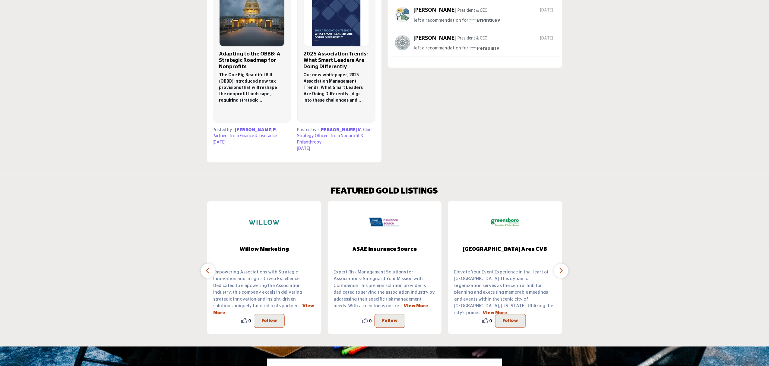
click at [205, 265] on button "button" at bounding box center [208, 271] width 14 height 14
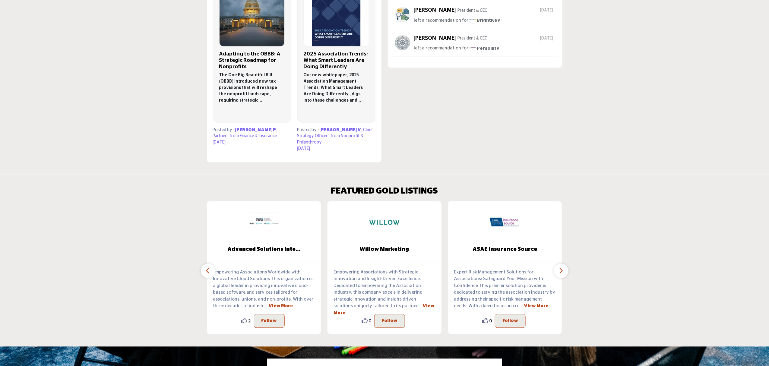
click at [205, 265] on button "button" at bounding box center [208, 271] width 14 height 14
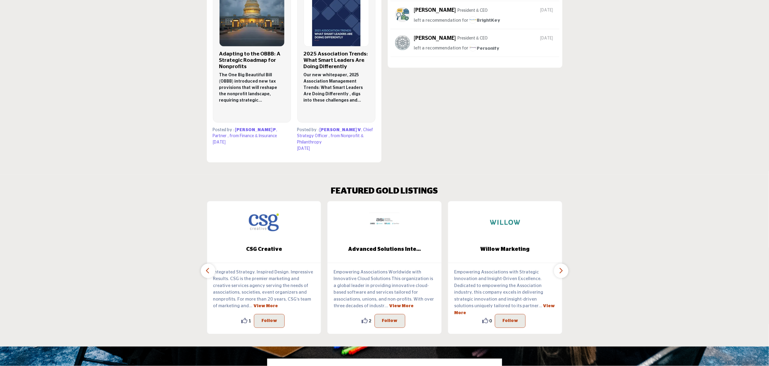
click at [205, 265] on button "button" at bounding box center [208, 271] width 14 height 14
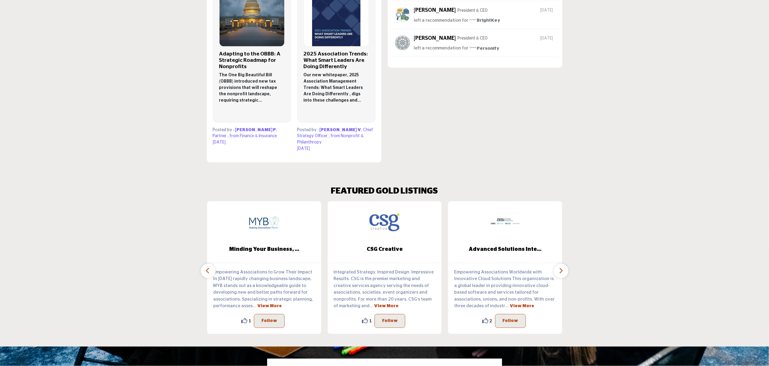
click at [205, 265] on button "button" at bounding box center [208, 271] width 14 height 14
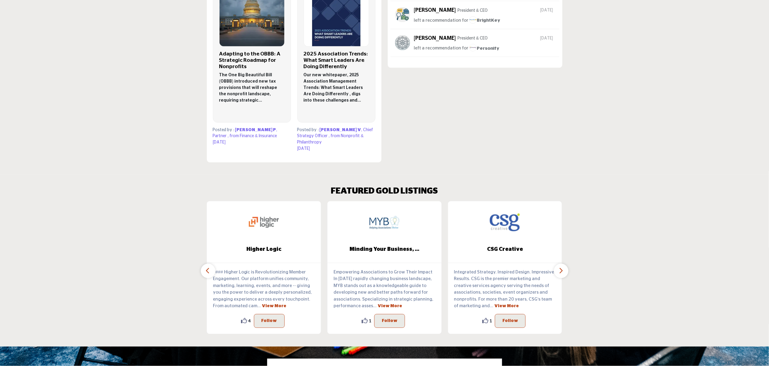
click at [205, 265] on button "button" at bounding box center [208, 271] width 14 height 14
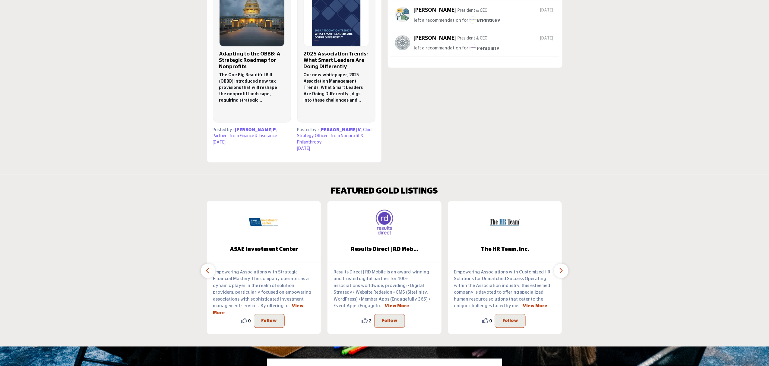
click at [205, 265] on button "button" at bounding box center [208, 271] width 14 height 14
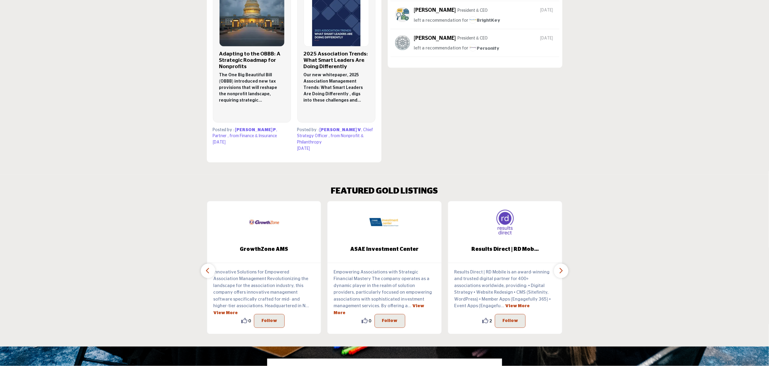
click at [205, 265] on button "button" at bounding box center [208, 271] width 14 height 14
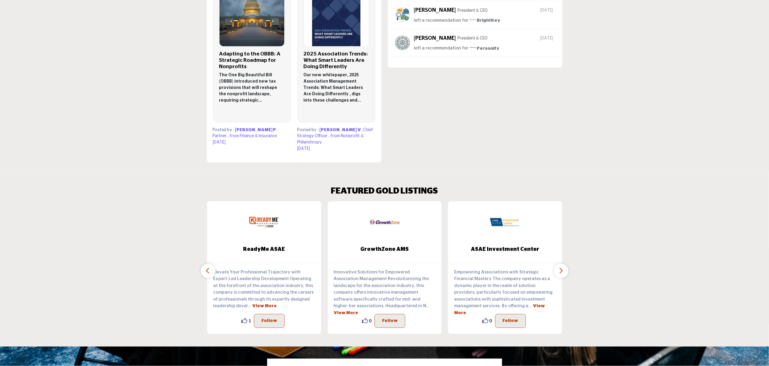
click at [205, 265] on button "button" at bounding box center [208, 271] width 14 height 14
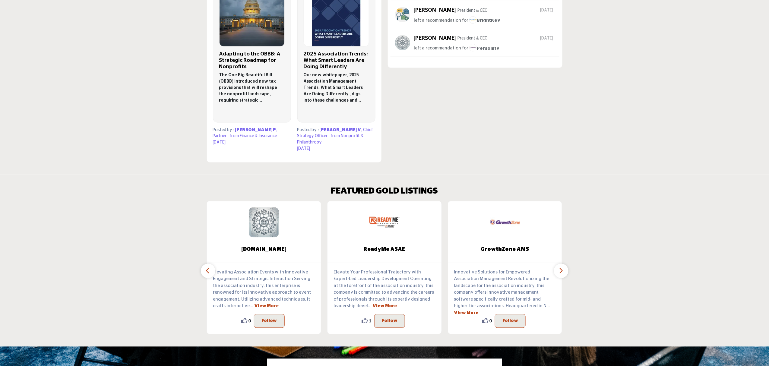
click at [205, 265] on button "button" at bounding box center [208, 271] width 14 height 14
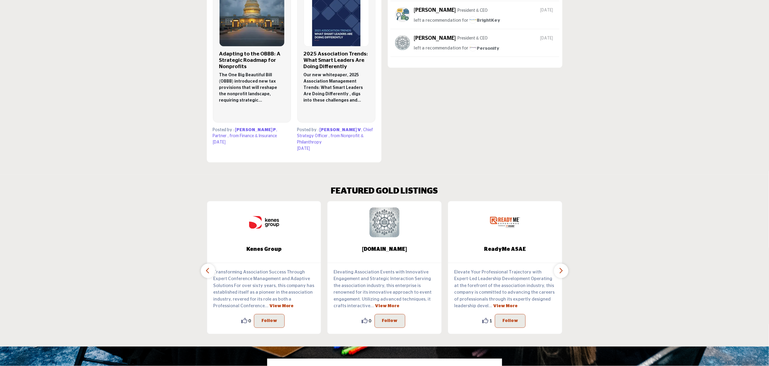
click at [205, 265] on button "button" at bounding box center [208, 271] width 14 height 14
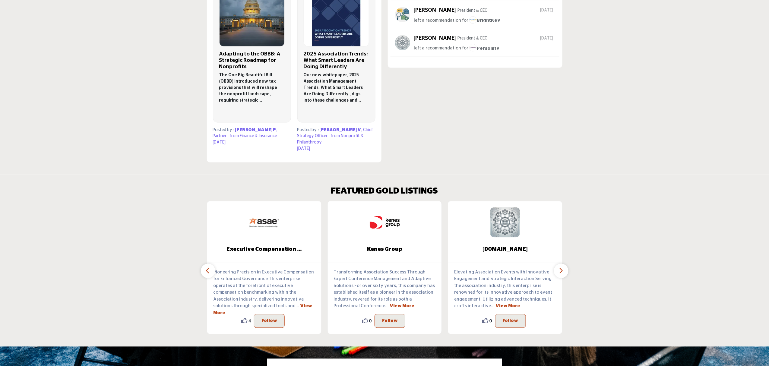
click at [205, 265] on button "button" at bounding box center [208, 271] width 14 height 14
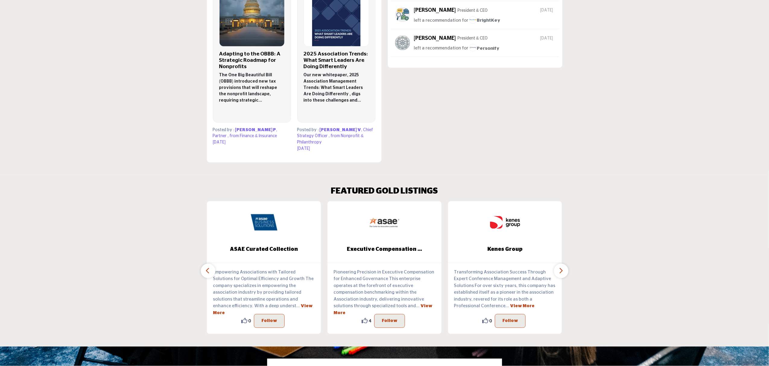
click at [205, 265] on button "button" at bounding box center [208, 271] width 14 height 14
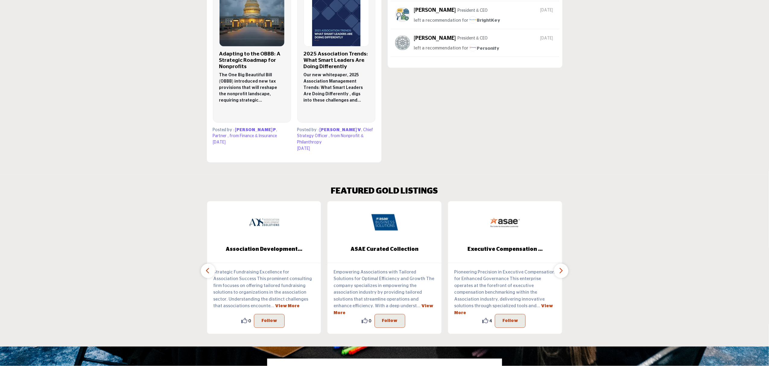
click at [205, 265] on button "button" at bounding box center [208, 271] width 14 height 14
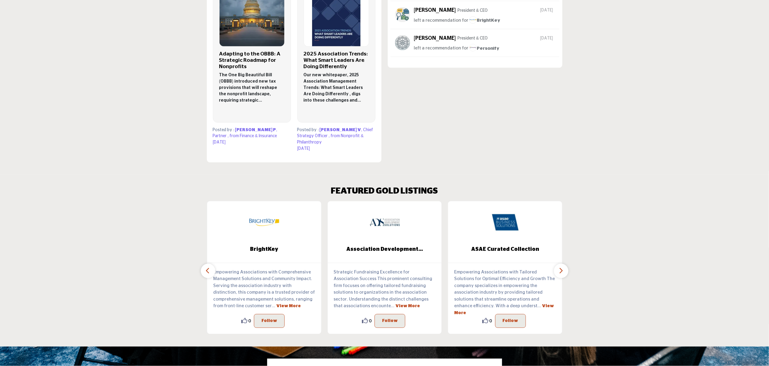
click at [205, 265] on button "button" at bounding box center [208, 271] width 14 height 14
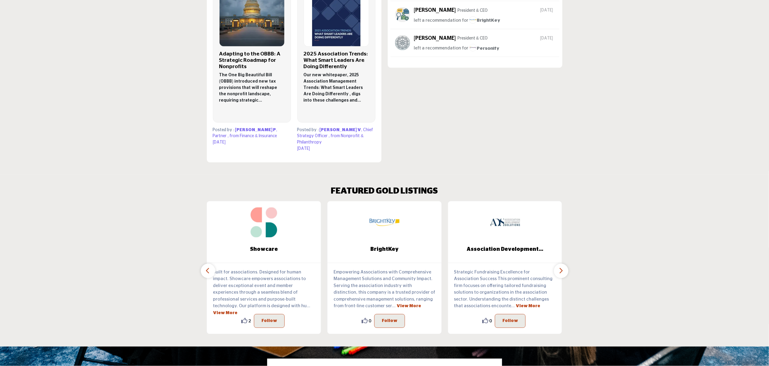
click at [205, 265] on button "button" at bounding box center [208, 271] width 14 height 14
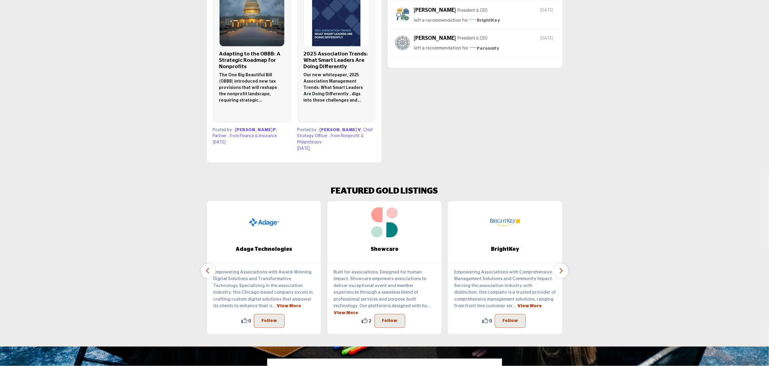
click at [205, 265] on button "button" at bounding box center [208, 271] width 14 height 14
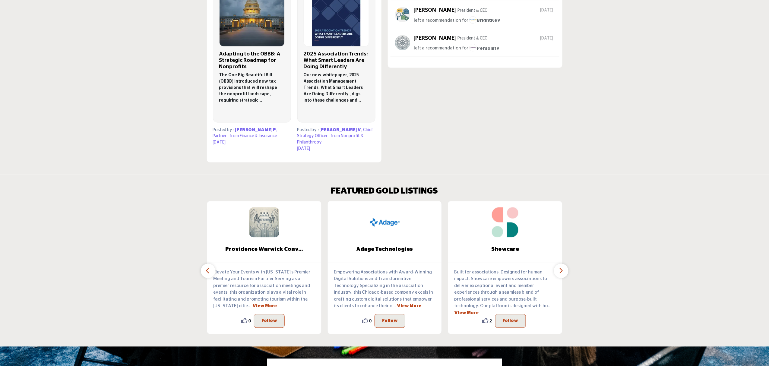
click at [205, 265] on button "button" at bounding box center [208, 271] width 14 height 14
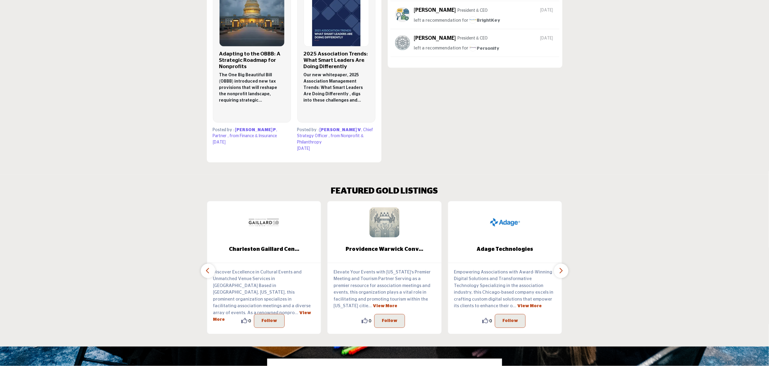
click at [205, 265] on button "button" at bounding box center [208, 271] width 14 height 14
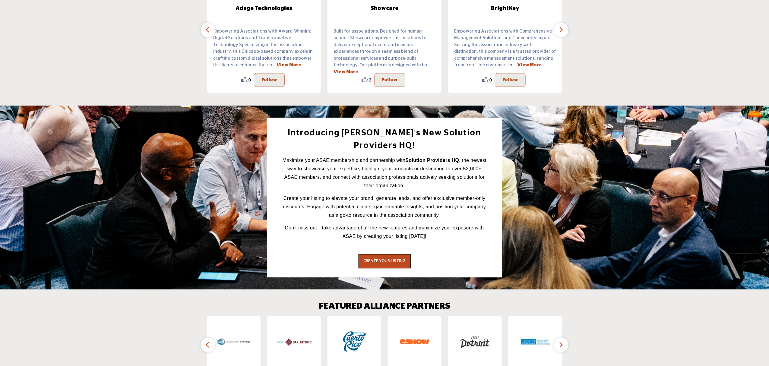
scroll to position [482, 0]
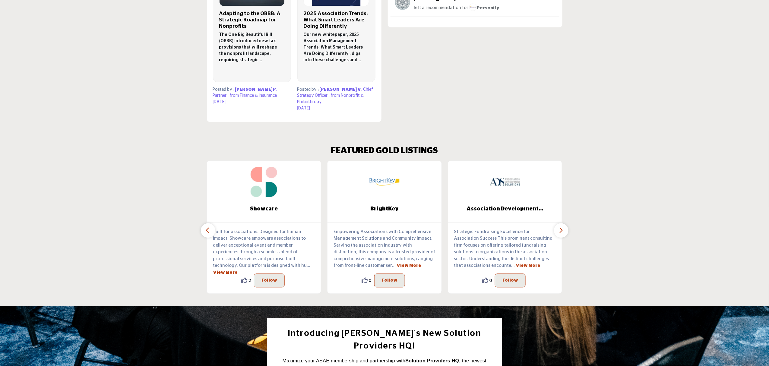
click at [560, 228] on button "button" at bounding box center [561, 230] width 14 height 14
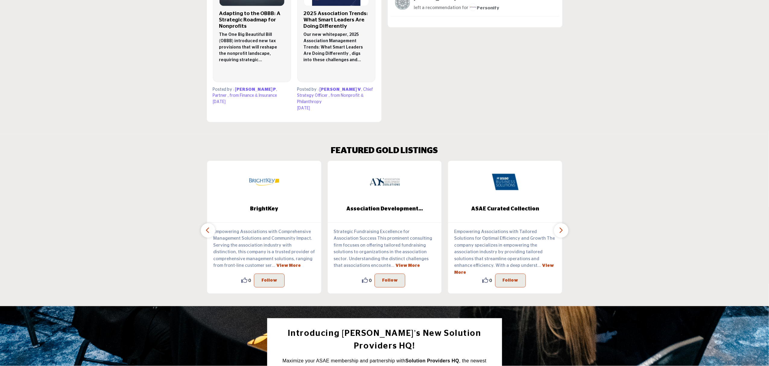
click at [560, 228] on button "button" at bounding box center [561, 230] width 14 height 14
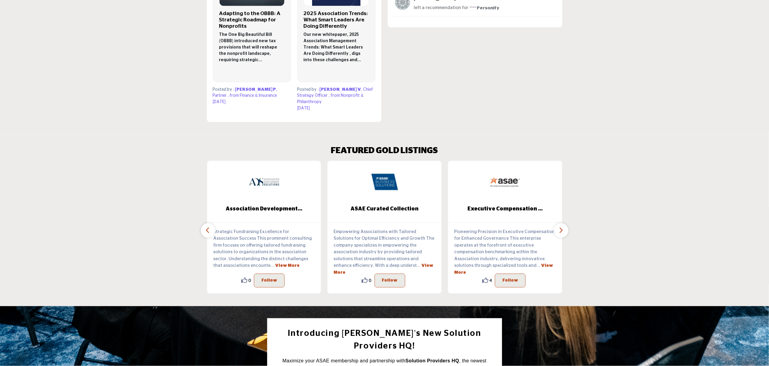
click at [560, 228] on button "button" at bounding box center [561, 230] width 14 height 14
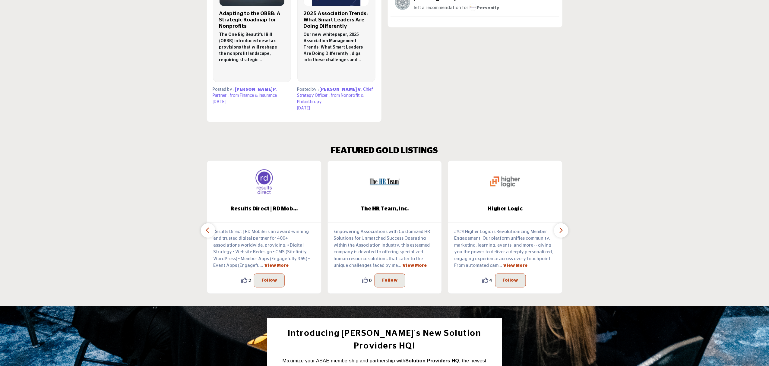
click at [597, 110] on section "LATEST ACTIVITY FEATURED CONTENT View All" at bounding box center [384, 11] width 769 height 246
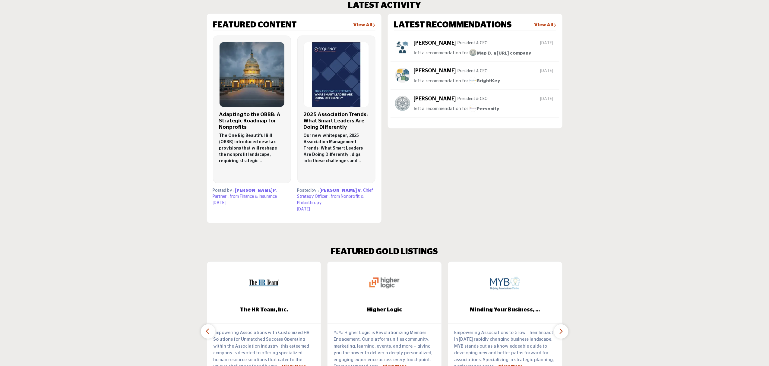
scroll to position [522, 0]
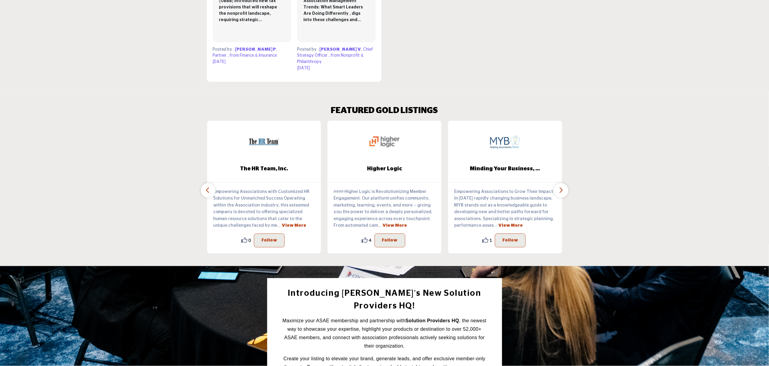
click at [562, 188] on button "button" at bounding box center [561, 190] width 14 height 14
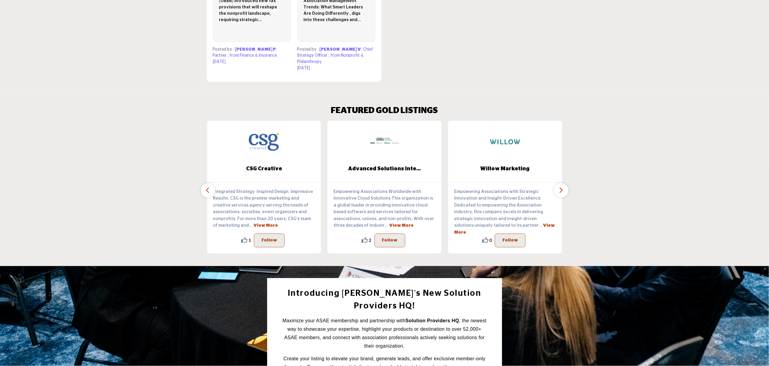
click at [562, 188] on button "button" at bounding box center [561, 190] width 14 height 14
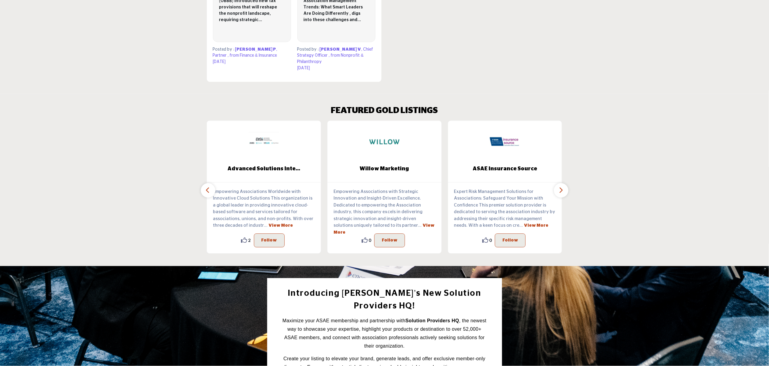
click at [562, 188] on button "button" at bounding box center [561, 190] width 14 height 14
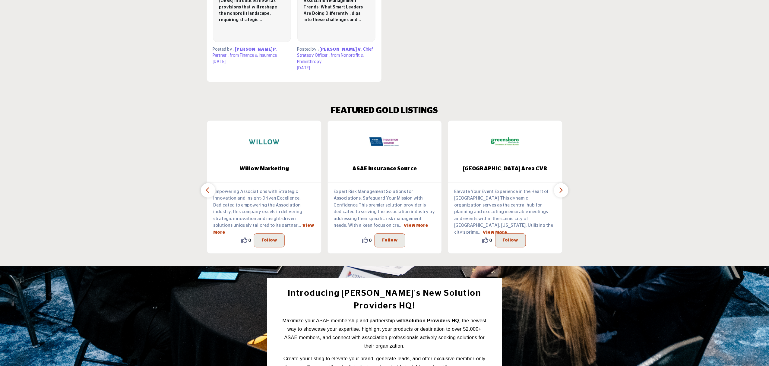
click at [562, 188] on button "button" at bounding box center [561, 190] width 14 height 14
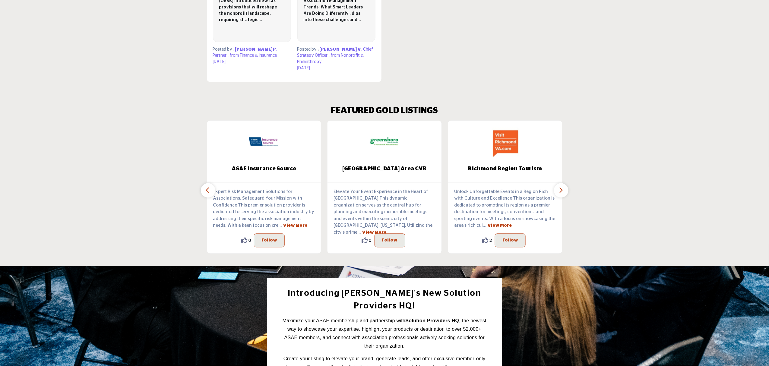
click at [562, 188] on button "button" at bounding box center [561, 190] width 14 height 14
click at [207, 187] on icon "button" at bounding box center [208, 191] width 5 height 8
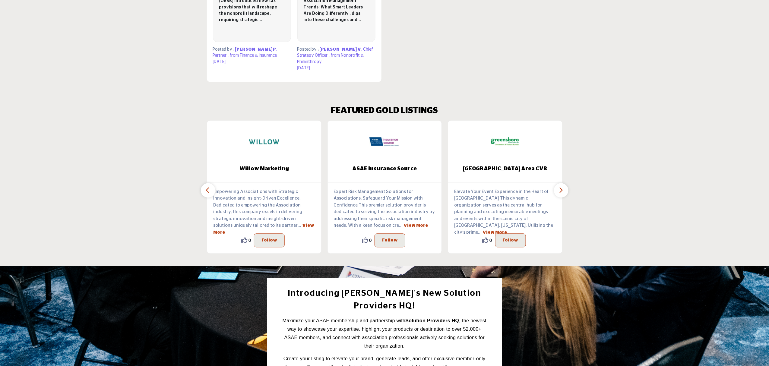
click at [207, 187] on icon "button" at bounding box center [208, 191] width 5 height 8
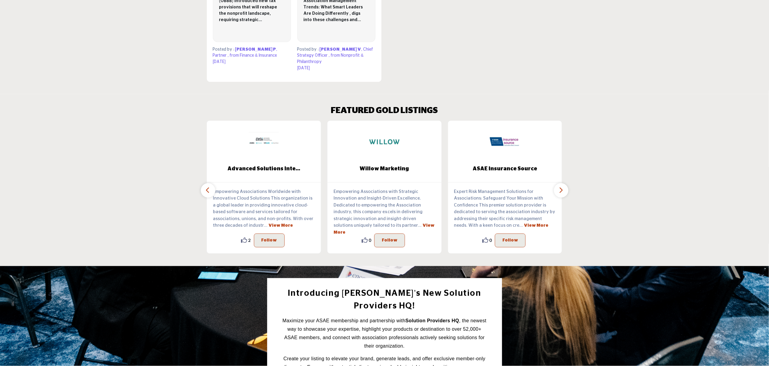
click at [207, 187] on icon "button" at bounding box center [208, 191] width 5 height 8
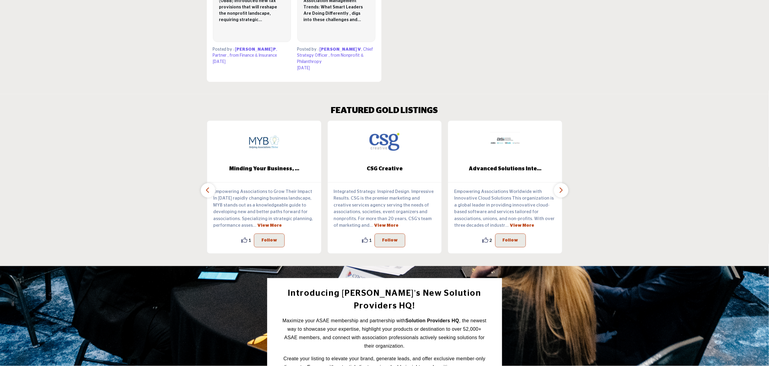
click at [207, 187] on icon "button" at bounding box center [208, 191] width 5 height 8
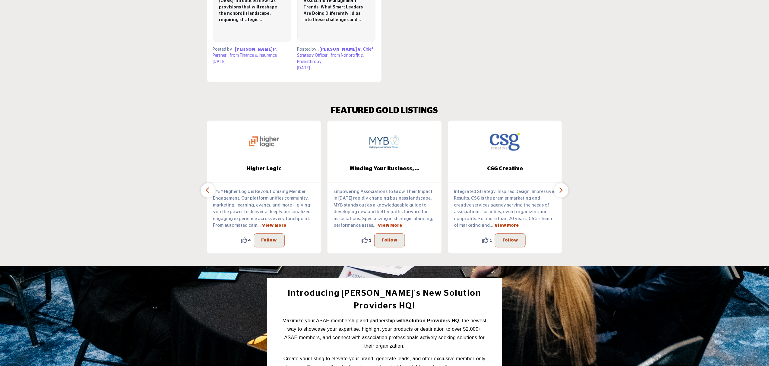
click at [207, 187] on icon "button" at bounding box center [208, 191] width 5 height 8
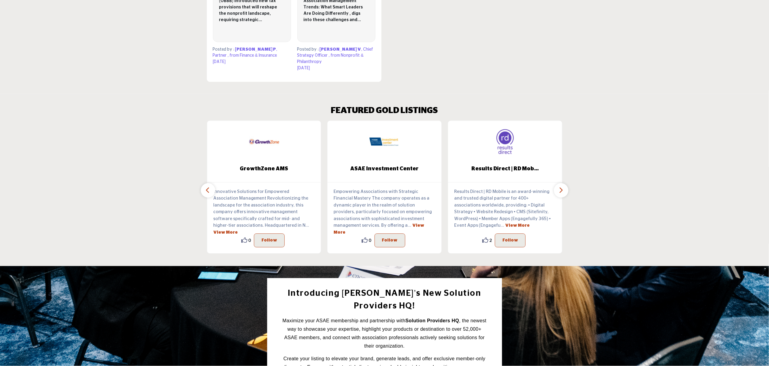
click at [207, 187] on icon "button" at bounding box center [208, 191] width 5 height 8
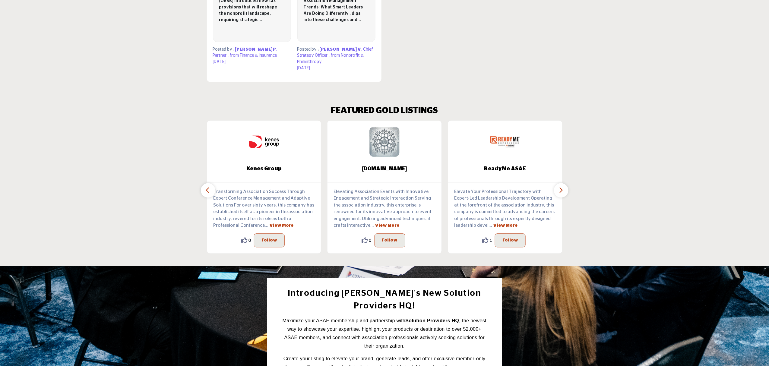
click at [207, 187] on icon "button" at bounding box center [208, 191] width 5 height 8
